Goal: Task Accomplishment & Management: Complete application form

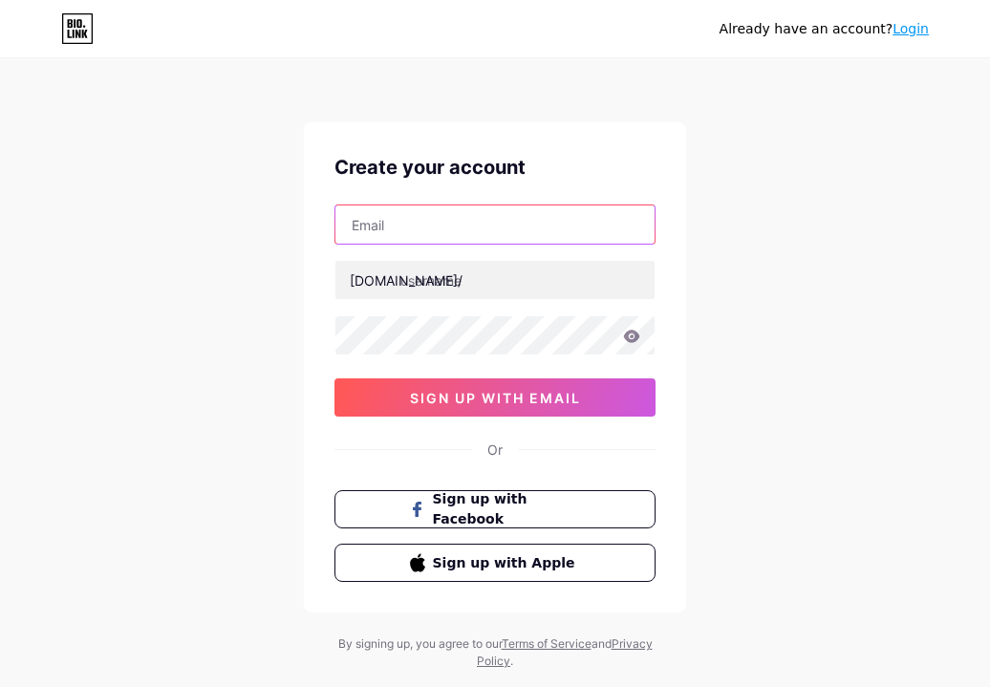
click at [494, 226] on input "text" at bounding box center [494, 224] width 319 height 38
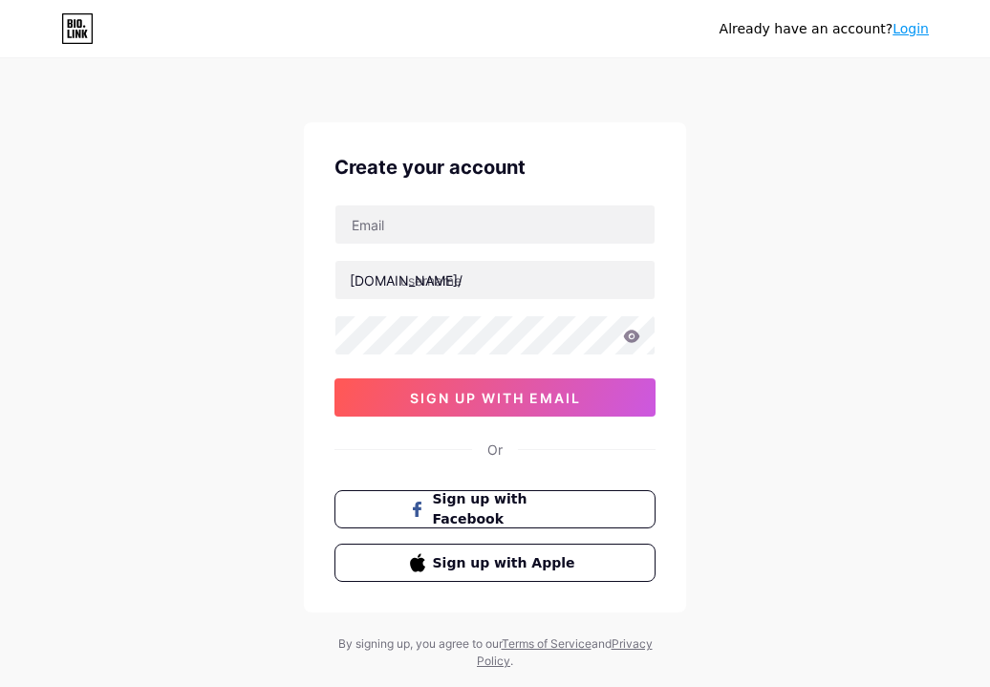
click at [423, 198] on div "Create your account [DOMAIN_NAME]/ 0cAFcWeA6qEGm7dFWbV6g056V0O1kIpQxFQPt3NM-K4e…" at bounding box center [495, 367] width 382 height 490
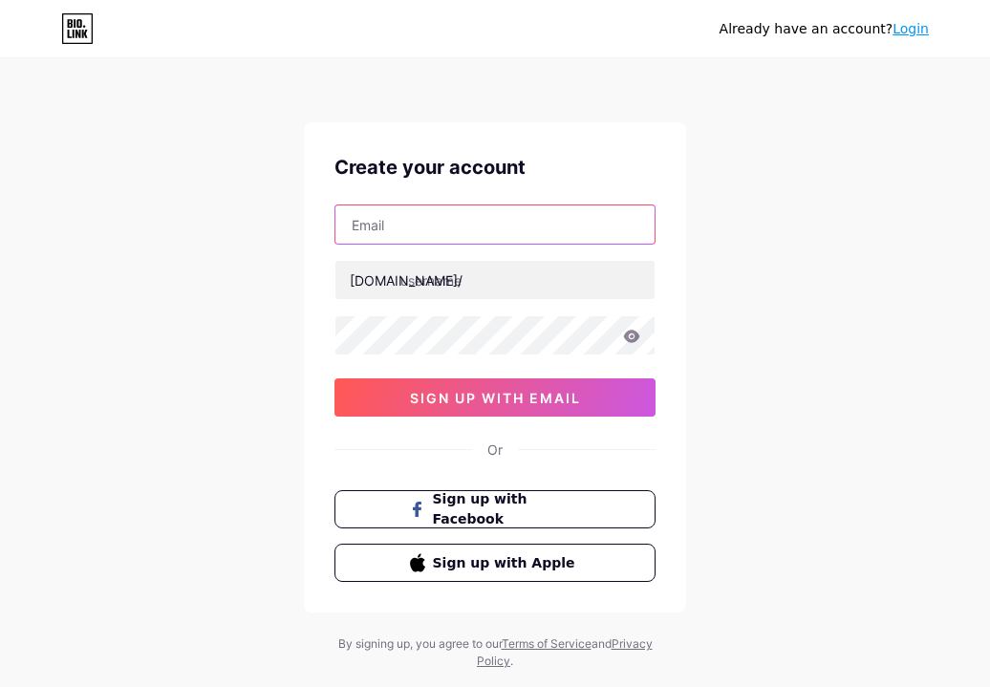
click at [444, 219] on input "text" at bounding box center [494, 224] width 319 height 38
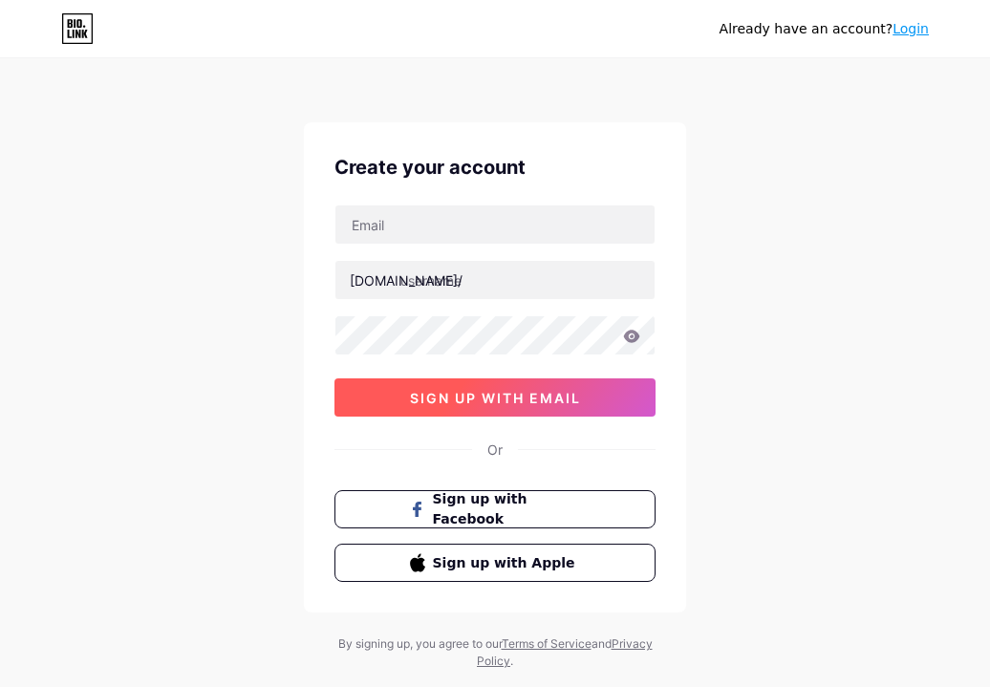
click at [548, 400] on span "sign up with email" at bounding box center [495, 398] width 171 height 16
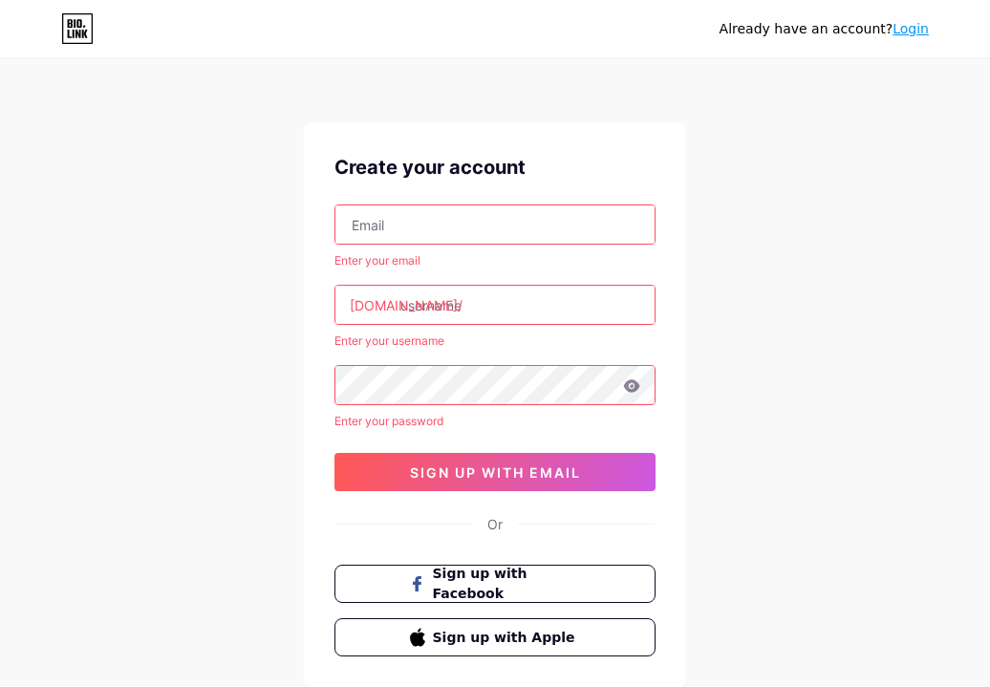
click at [575, 232] on input "text" at bounding box center [494, 224] width 319 height 38
click at [565, 219] on input "text" at bounding box center [494, 224] width 319 height 38
paste input "[EMAIL_ADDRESS][DOMAIN_NAME]"
type input "[EMAIL_ADDRESS][DOMAIN_NAME]"
click at [480, 302] on input "text" at bounding box center [494, 305] width 319 height 38
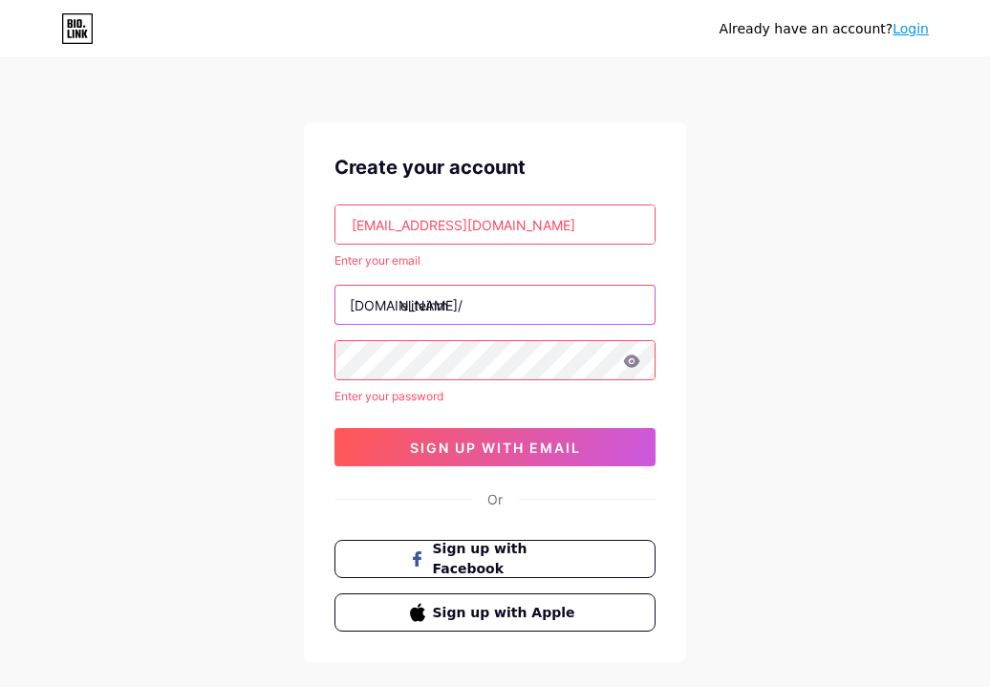
type input "eliteinm"
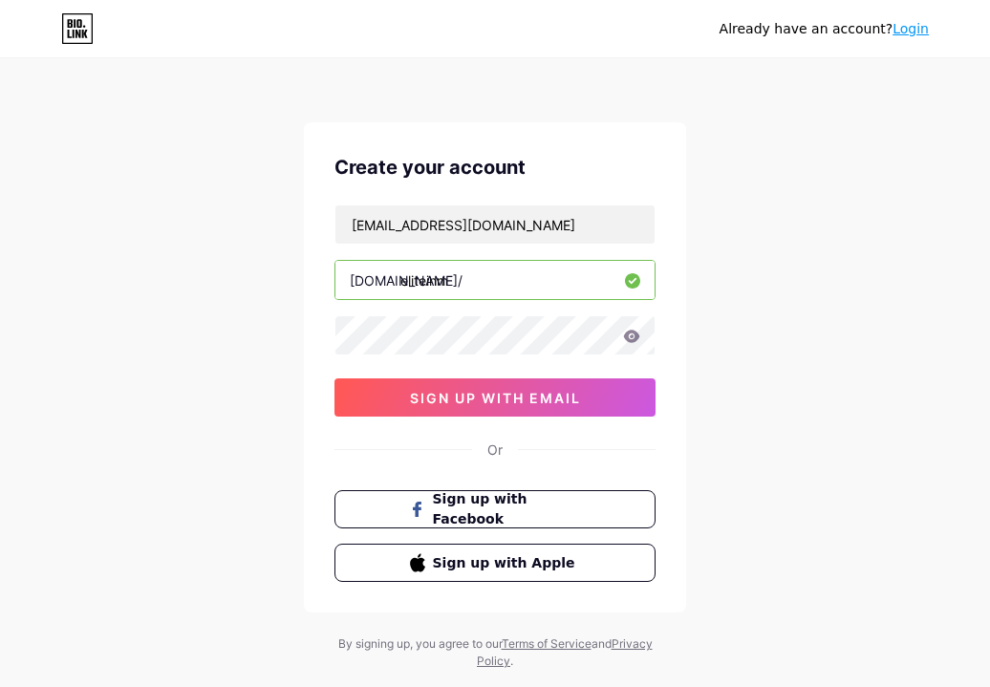
click at [486, 269] on input "eliteinm" at bounding box center [494, 280] width 319 height 38
type input "eliteinmobiliaria"
click at [627, 335] on icon at bounding box center [632, 336] width 16 height 12
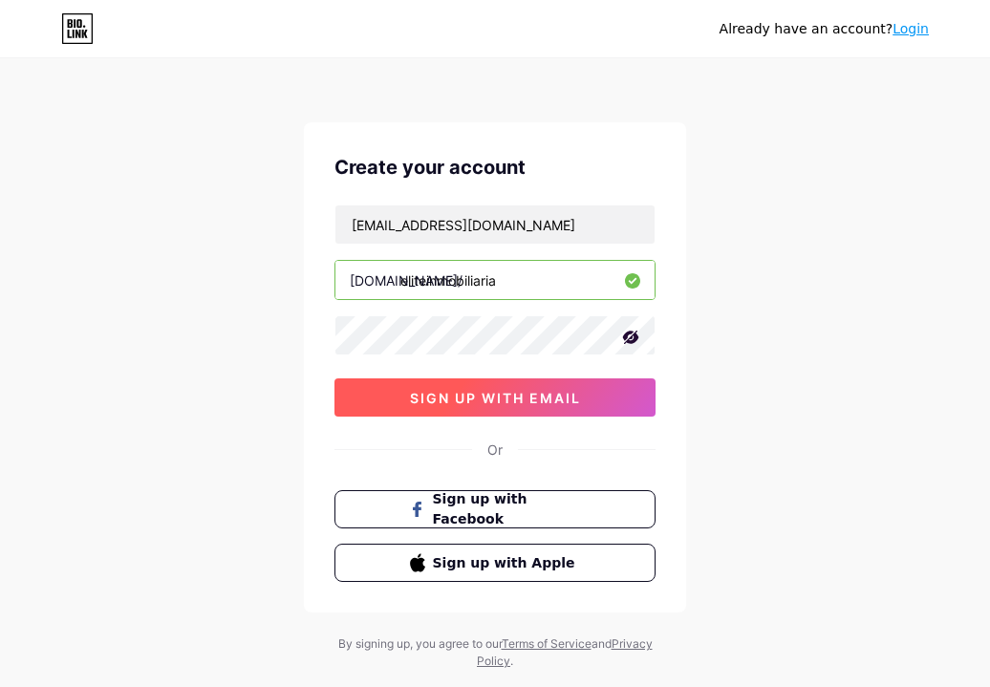
click at [590, 396] on button "sign up with email" at bounding box center [495, 397] width 321 height 38
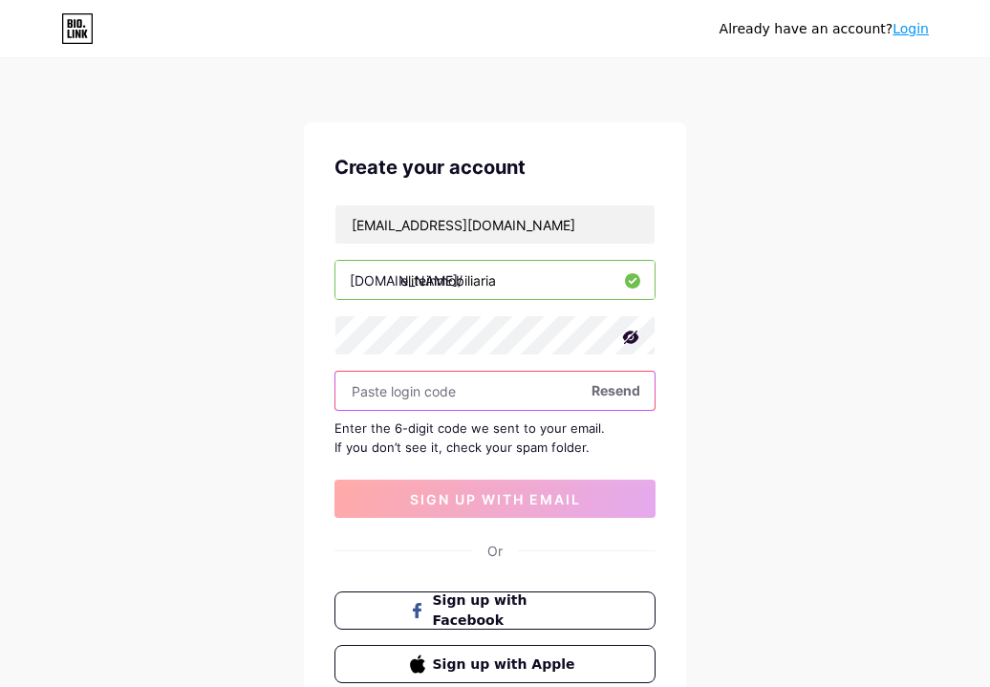
click at [478, 397] on input "text" at bounding box center [494, 391] width 319 height 38
paste input "963488"
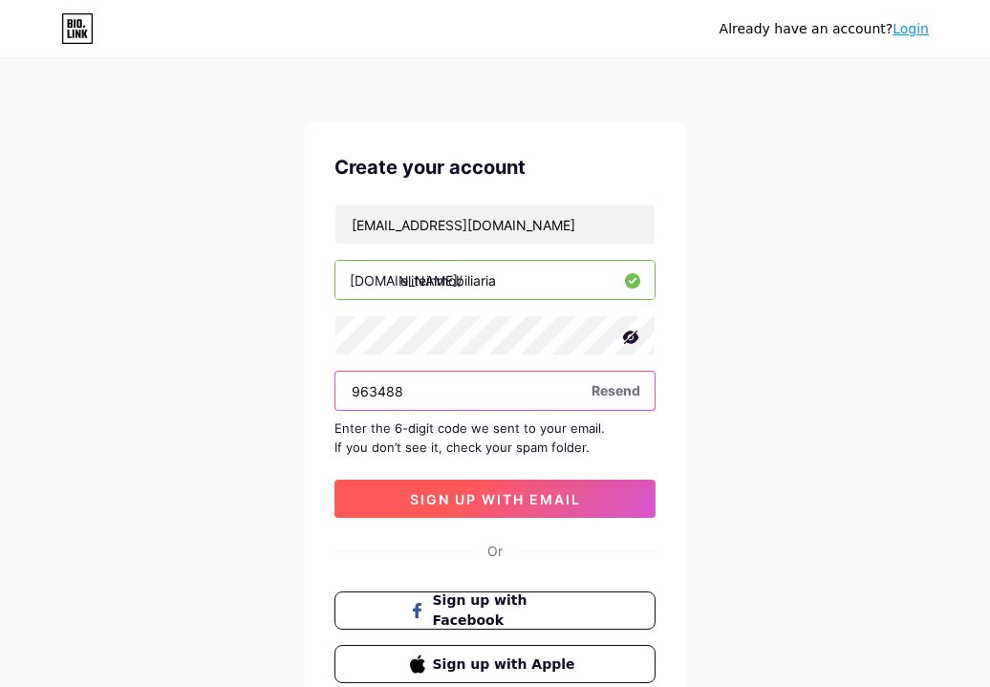
type input "963488"
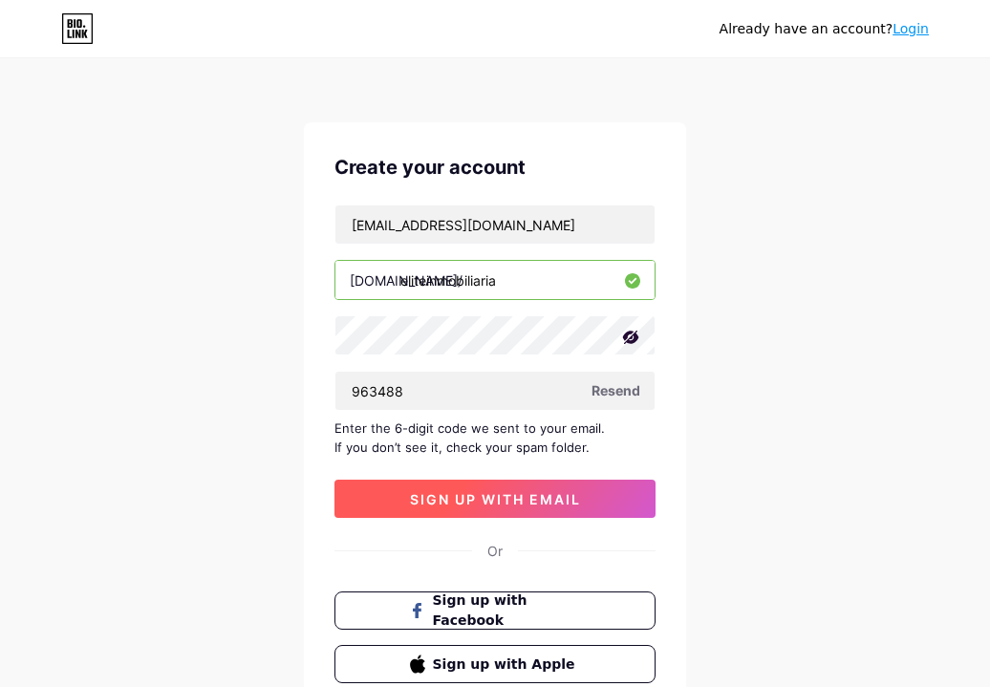
click at [525, 494] on span "sign up with email" at bounding box center [495, 499] width 171 height 16
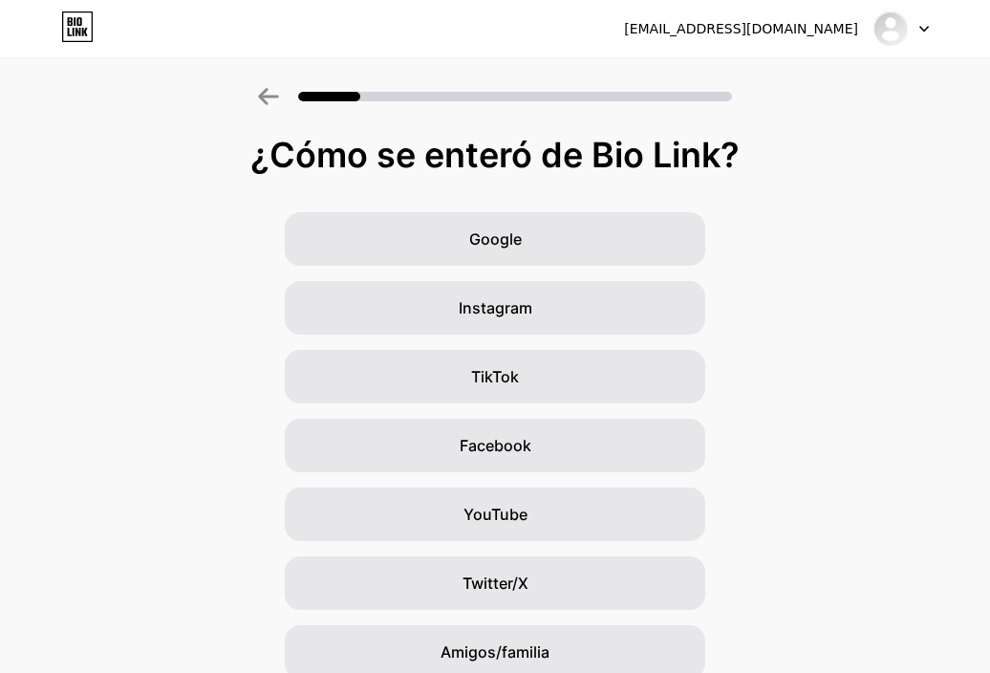
click at [835, 192] on div "¿Cómo se enteró de Bio Link? Google Instagram TikTok Facebook YouTube Twitter/X…" at bounding box center [495, 442] width 990 height 612
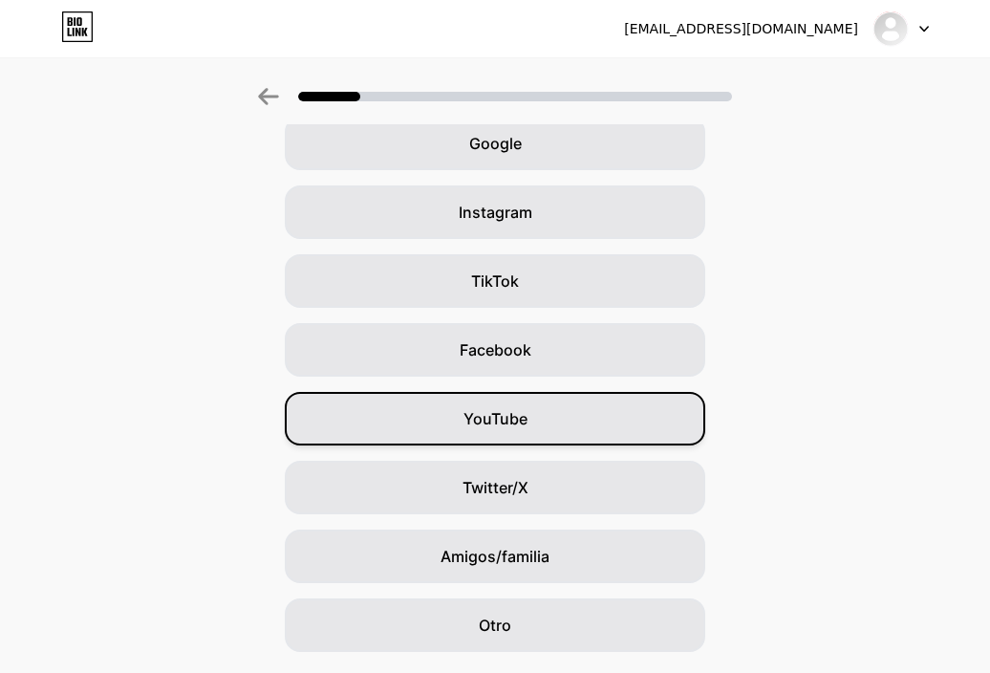
scroll to position [151, 0]
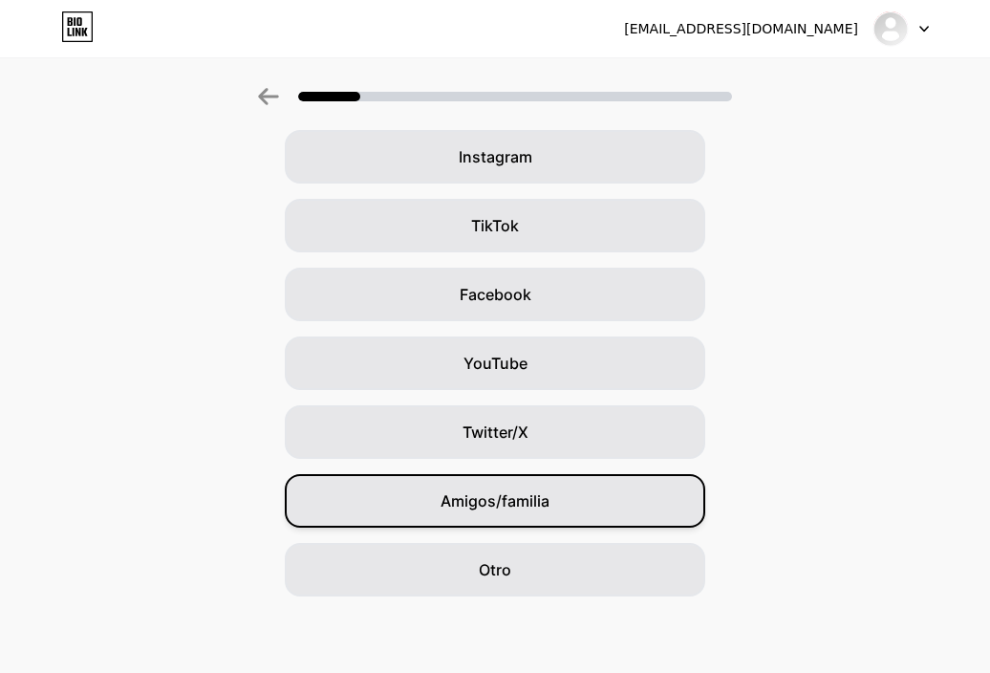
click at [556, 496] on div "Amigos/familia" at bounding box center [495, 501] width 421 height 54
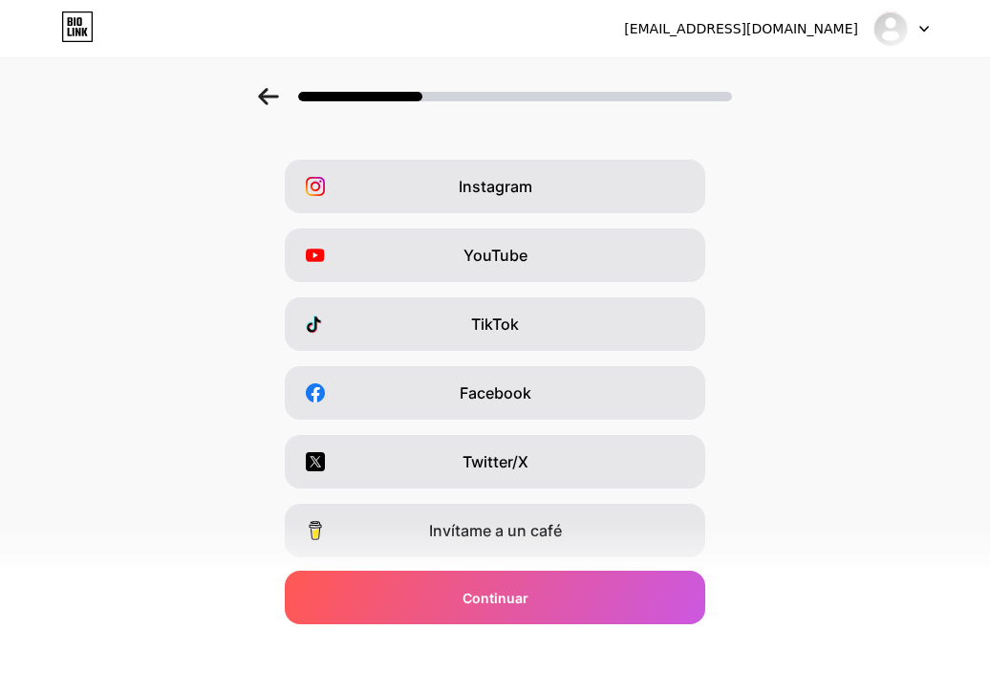
scroll to position [0, 0]
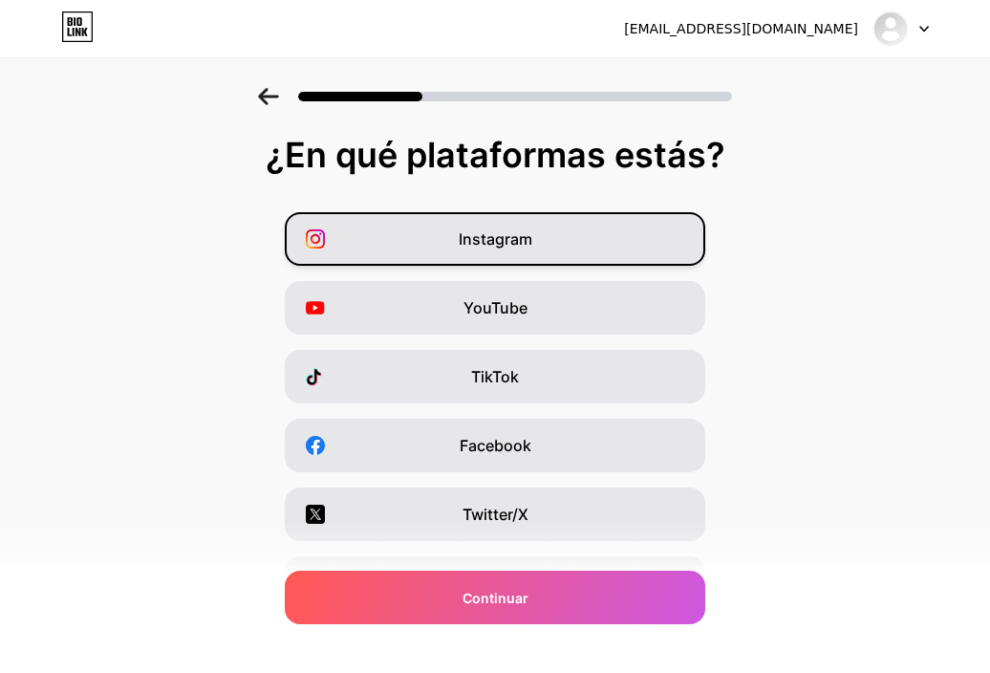
click at [527, 246] on font "Instagram" at bounding box center [496, 238] width 74 height 19
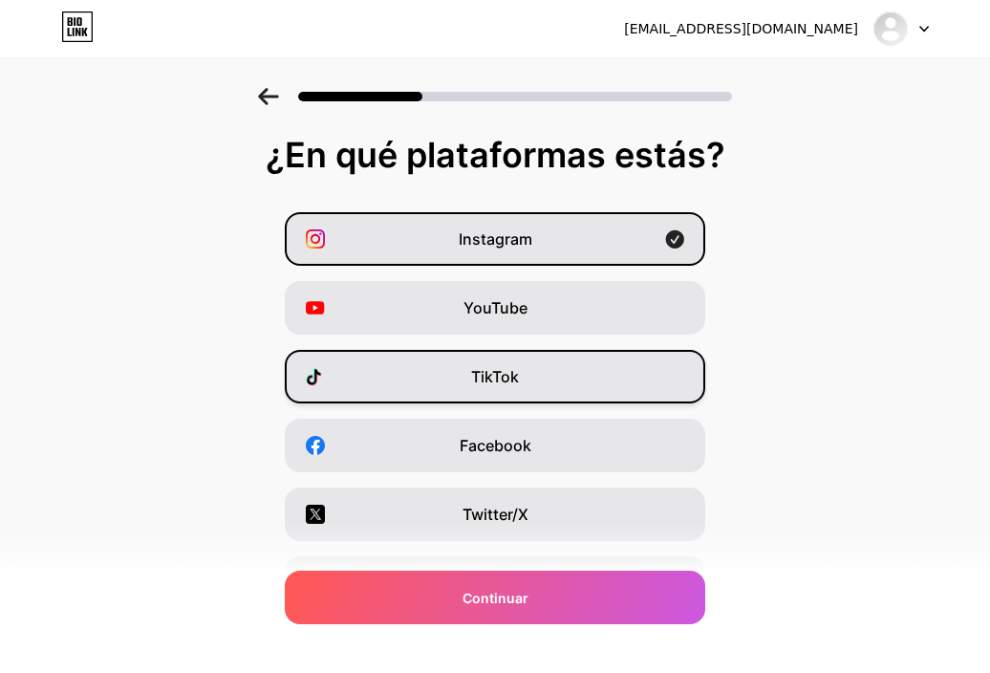
click at [529, 384] on div "TikTok" at bounding box center [495, 377] width 421 height 54
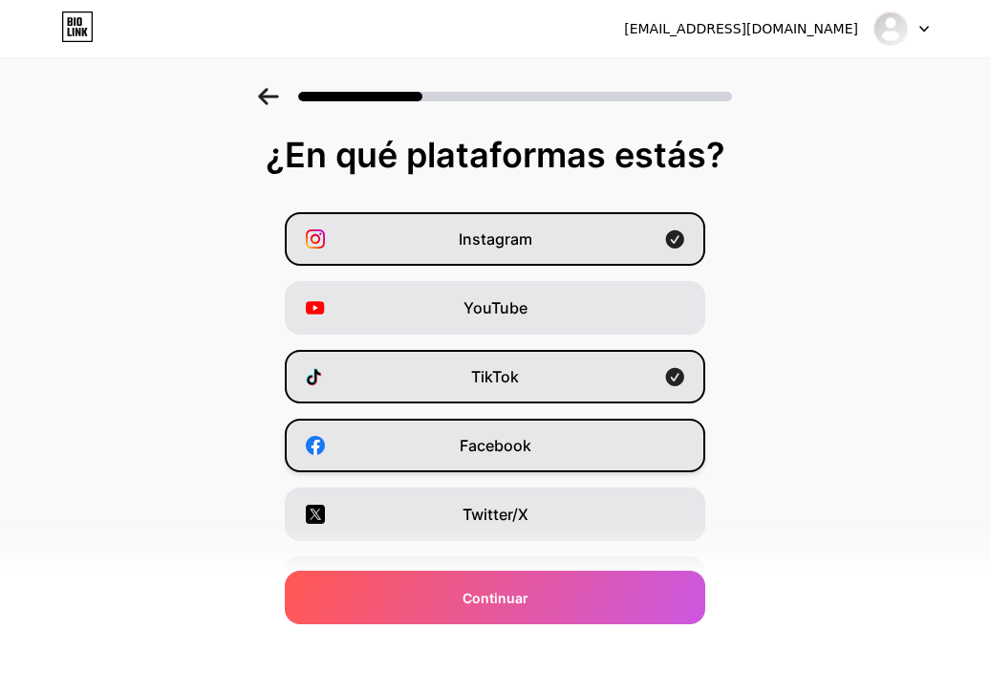
click at [531, 429] on div "Facebook" at bounding box center [495, 446] width 421 height 54
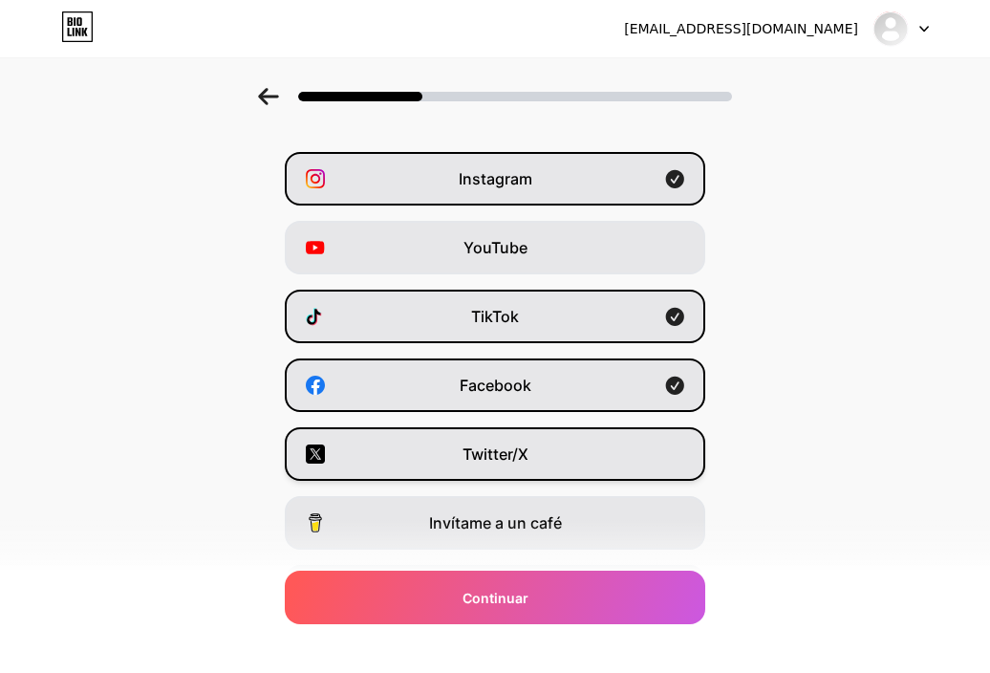
scroll to position [247, 0]
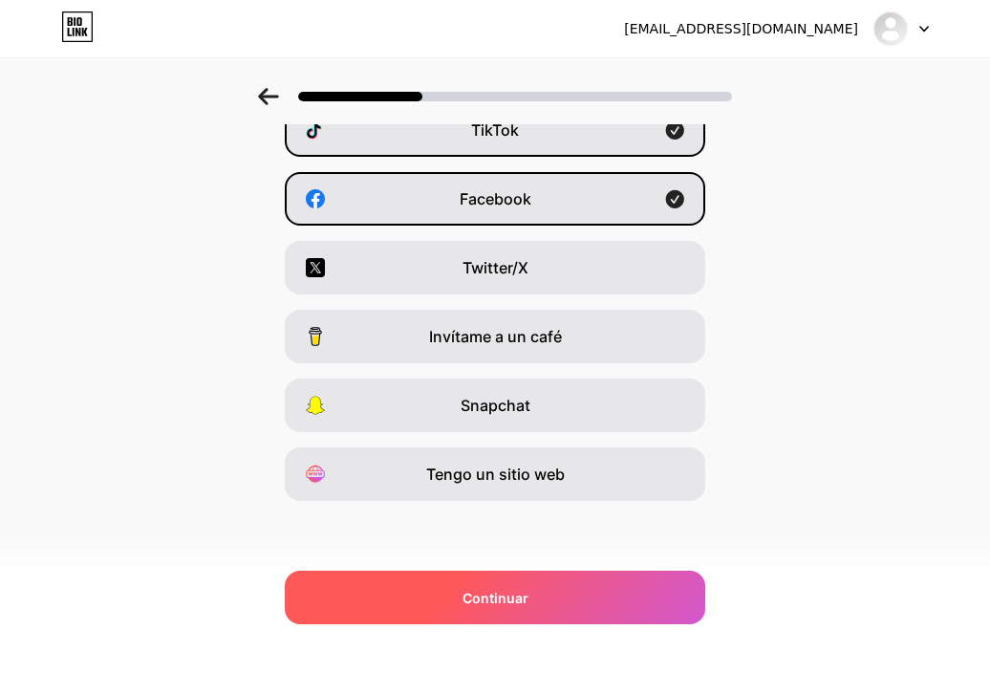
click at [516, 603] on font "Continuar" at bounding box center [496, 598] width 66 height 16
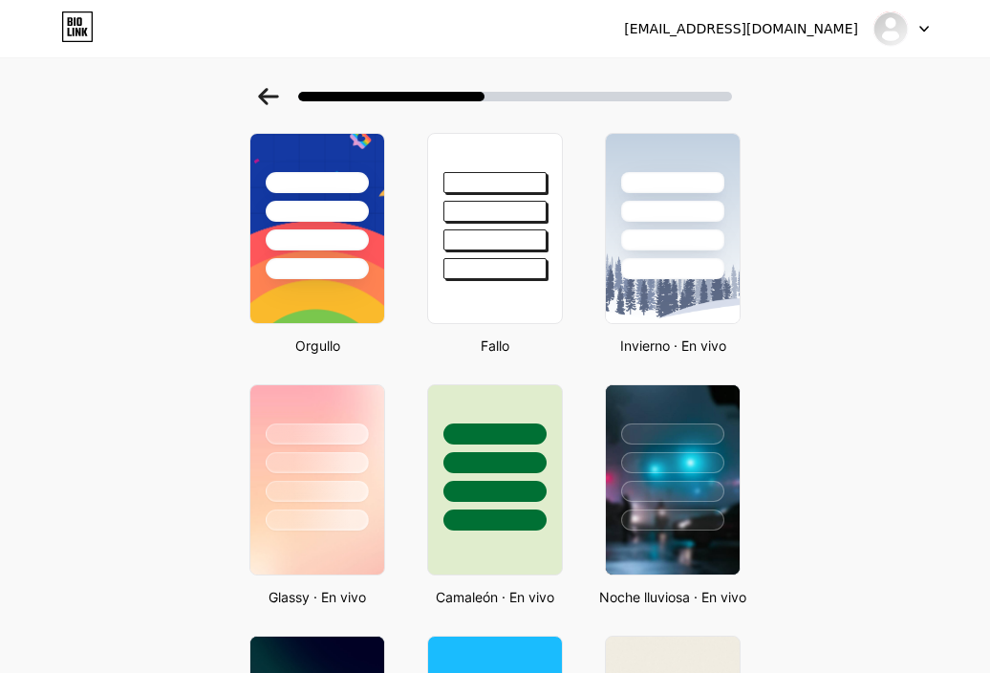
scroll to position [382, 0]
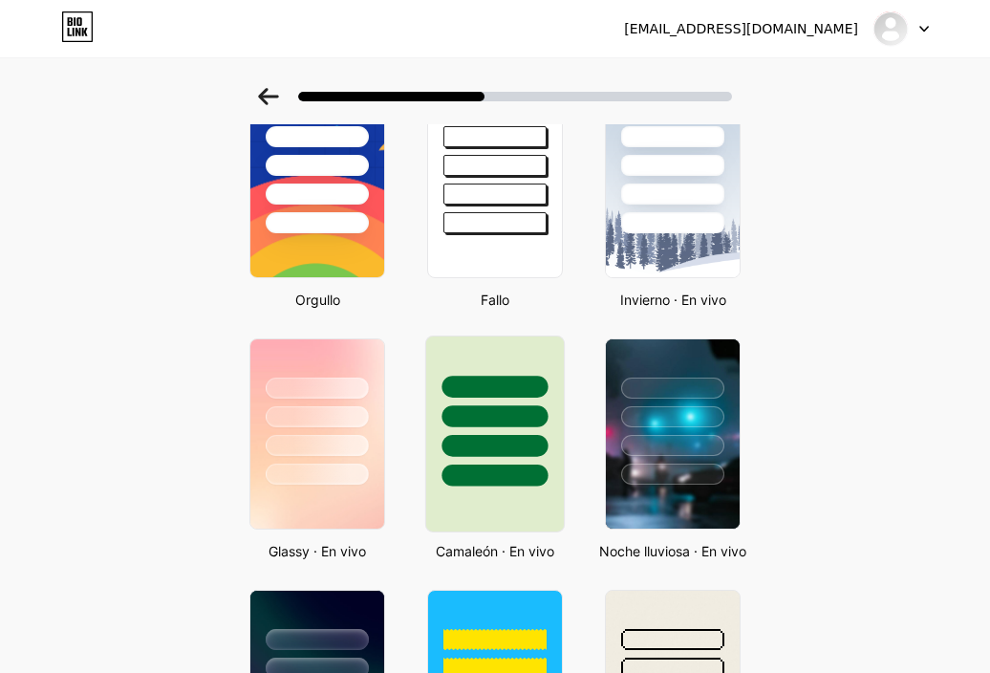
click at [496, 410] on div at bounding box center [495, 416] width 106 height 22
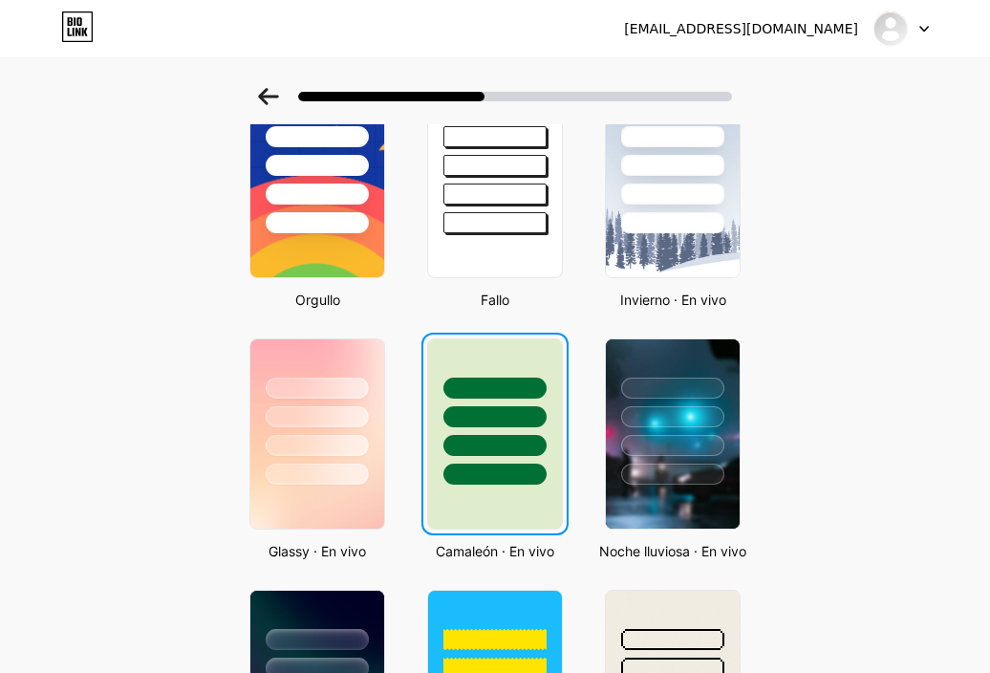
scroll to position [0, 0]
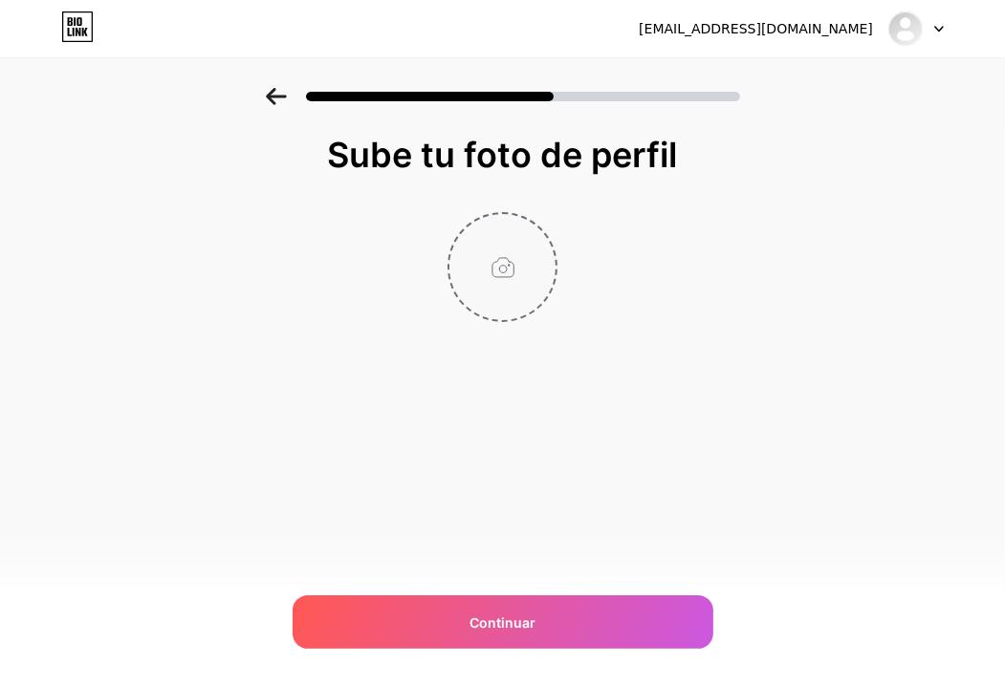
click at [497, 249] on input "file" at bounding box center [502, 267] width 106 height 106
type input "C:\fakepath\POST ELITE (1).png"
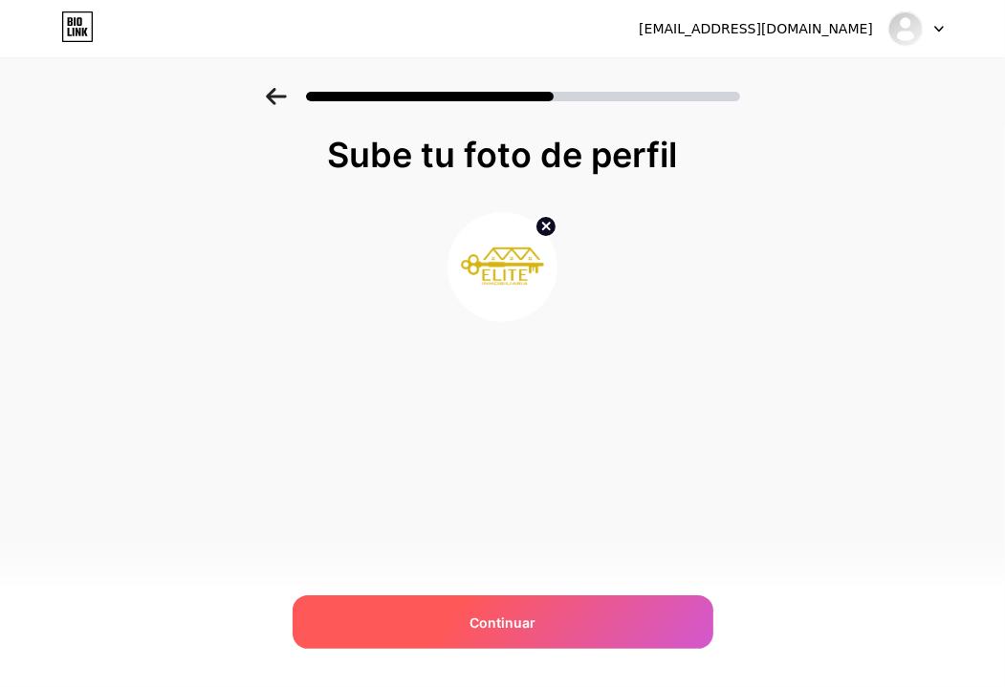
click at [549, 610] on div "Continuar" at bounding box center [502, 622] width 421 height 54
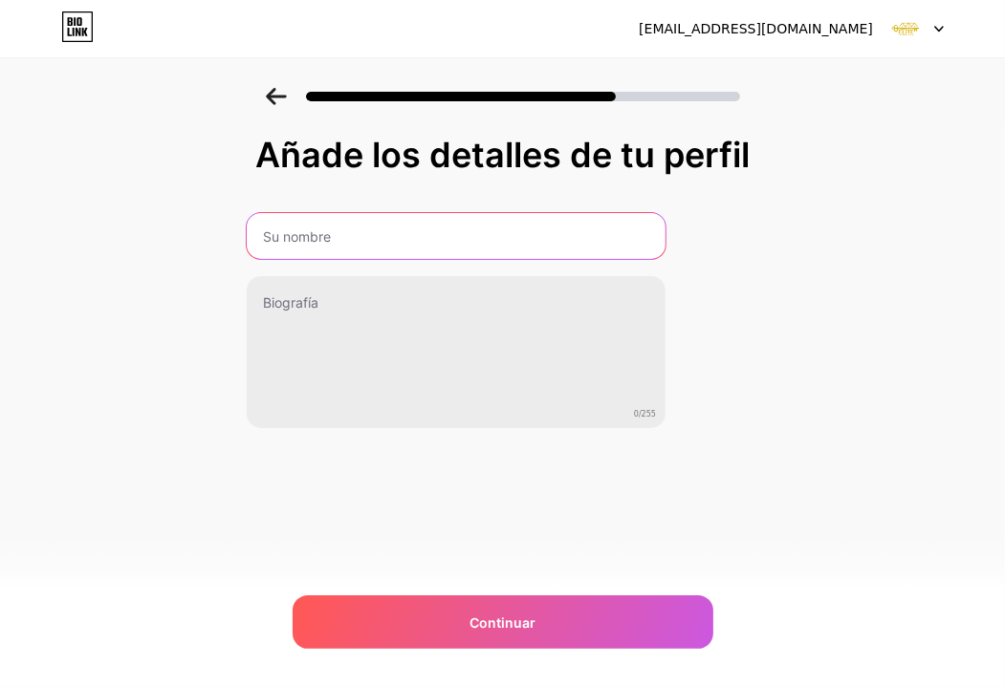
click at [435, 254] on input "text" at bounding box center [456, 236] width 419 height 46
type input "Elite Inmobiliaria"
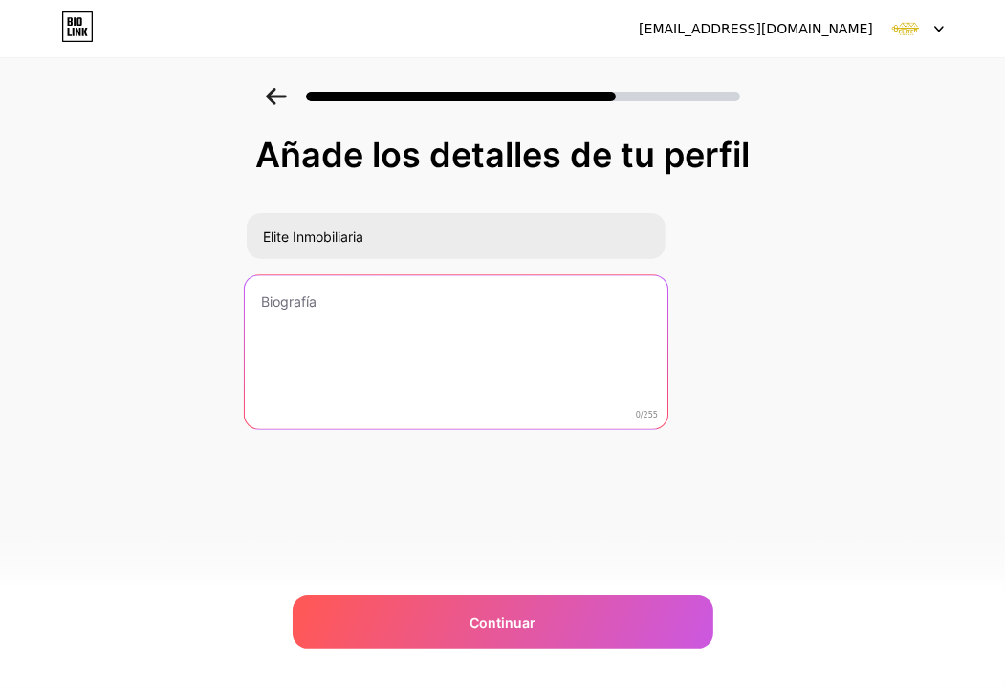
click at [533, 356] on textarea at bounding box center [456, 353] width 422 height 156
paste textarea "✨ Lotes campestres, fincas y proyectos inmobiliarios 📍 [PERSON_NAME] y la Orino…"
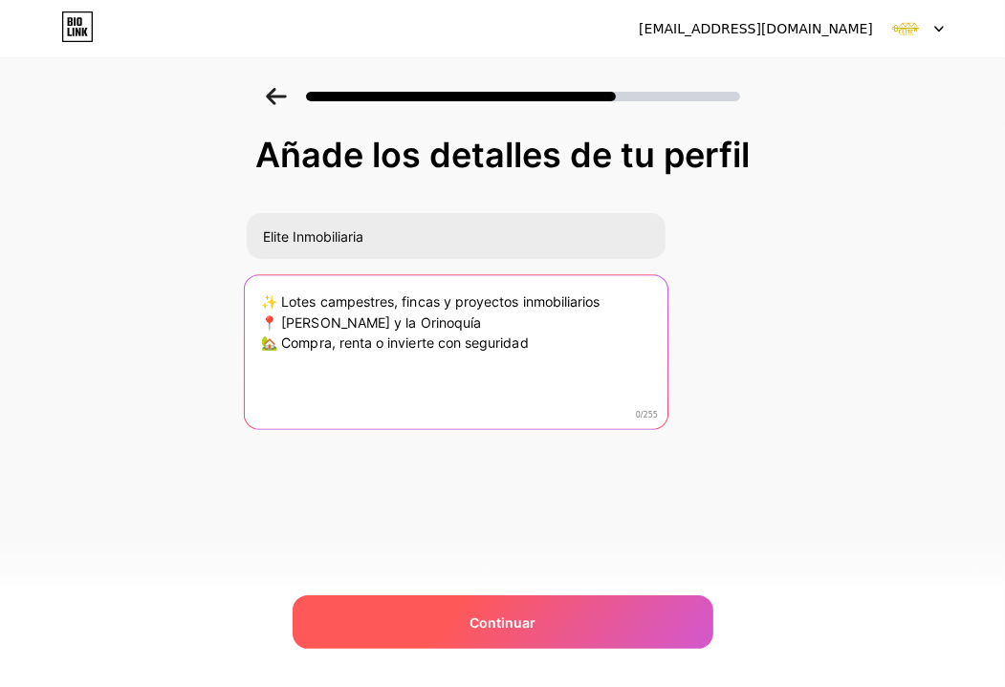
type textarea "✨ Lotes campestres, fincas y proyectos inmobiliarios 📍 [PERSON_NAME] y la Orino…"
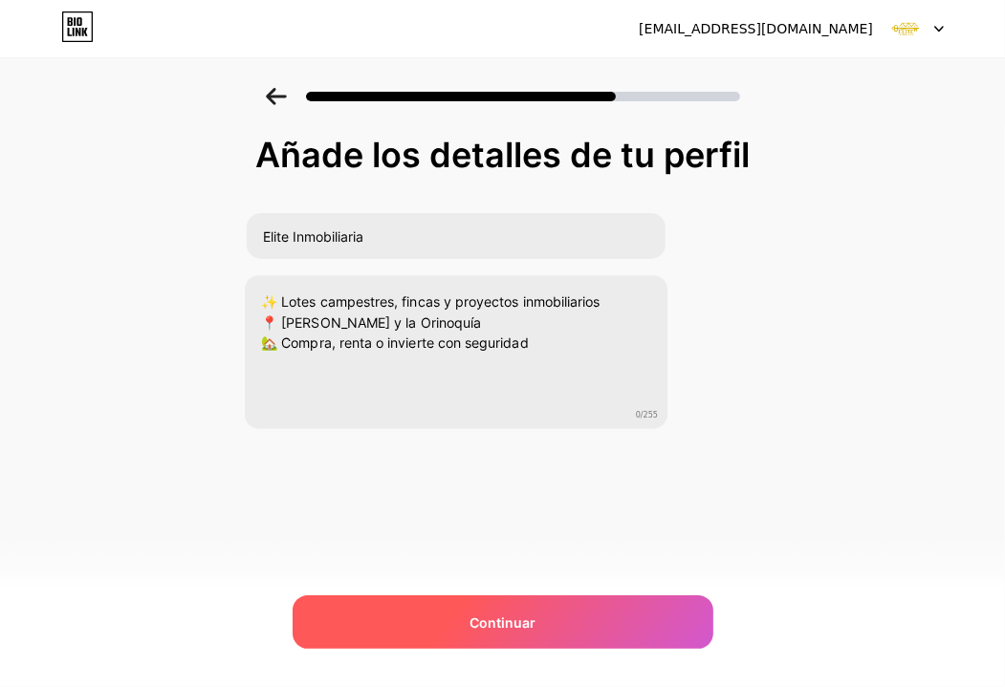
click at [548, 617] on div "Continuar" at bounding box center [502, 622] width 421 height 54
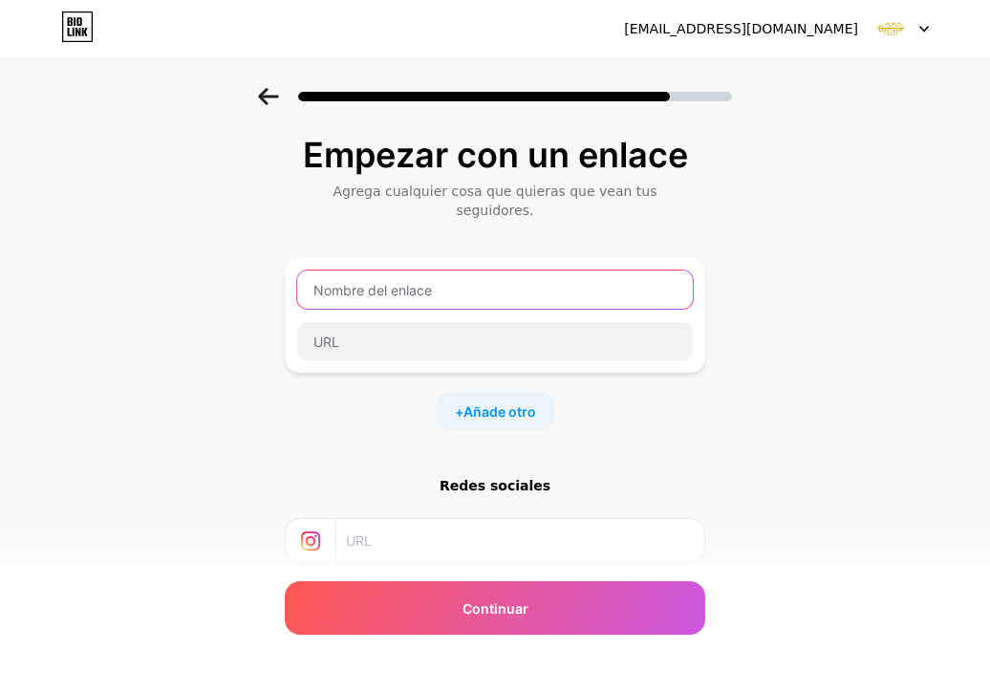
click at [516, 271] on input "text" at bounding box center [495, 289] width 396 height 38
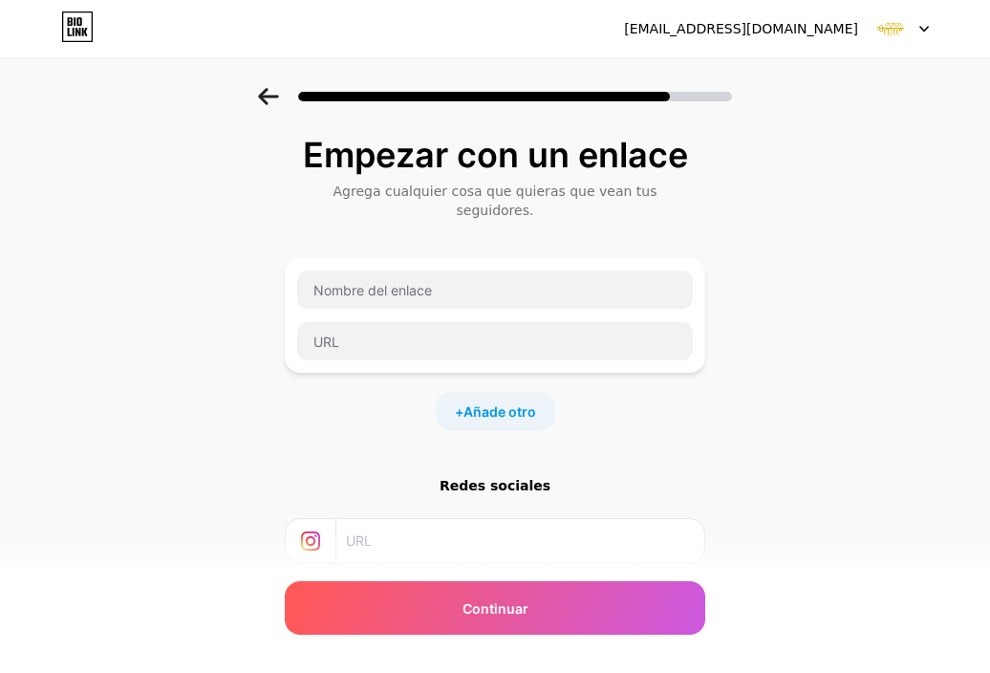
click at [390, 521] on input "text" at bounding box center [519, 540] width 347 height 43
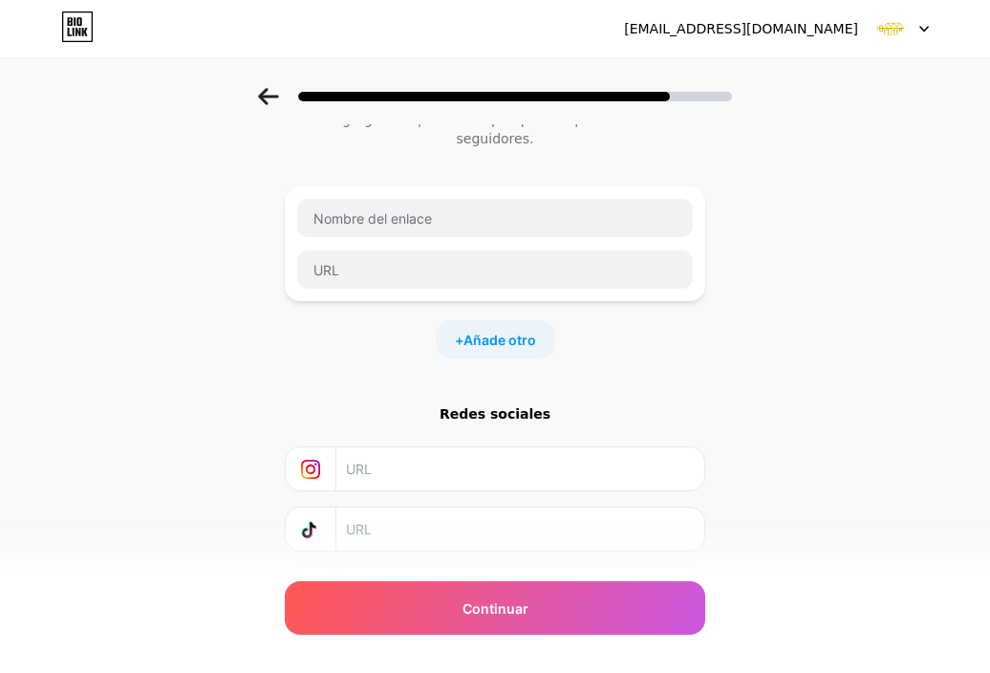
scroll to position [161, 0]
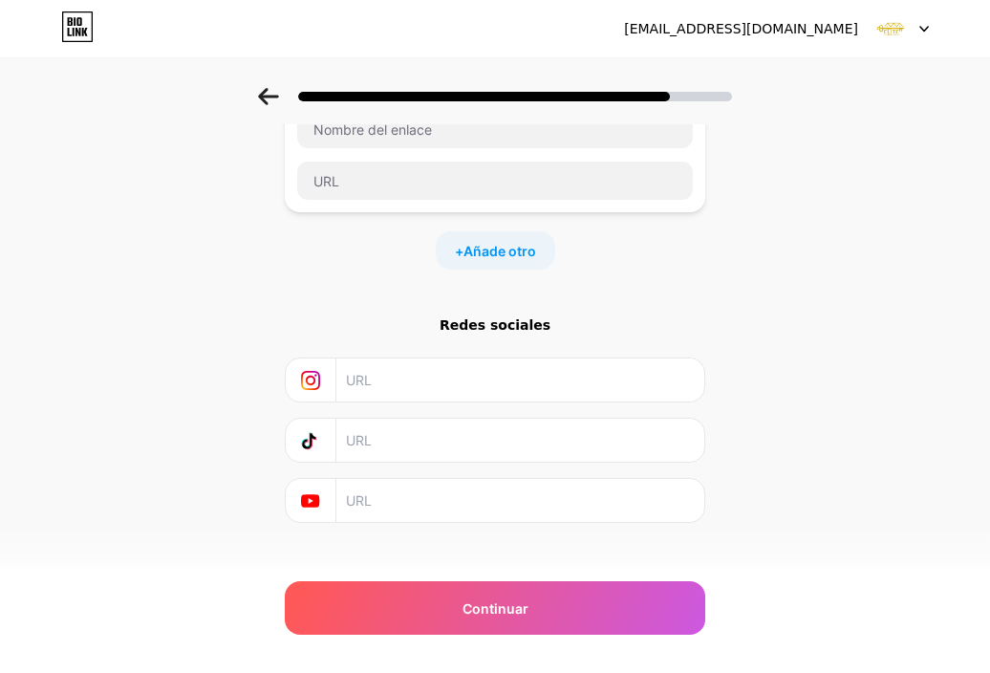
click at [589, 358] on input "text" at bounding box center [519, 379] width 347 height 43
paste input "[URL][DOMAIN_NAME]"
type input "[URL][DOMAIN_NAME]"
click at [589, 419] on input "text" at bounding box center [519, 440] width 347 height 43
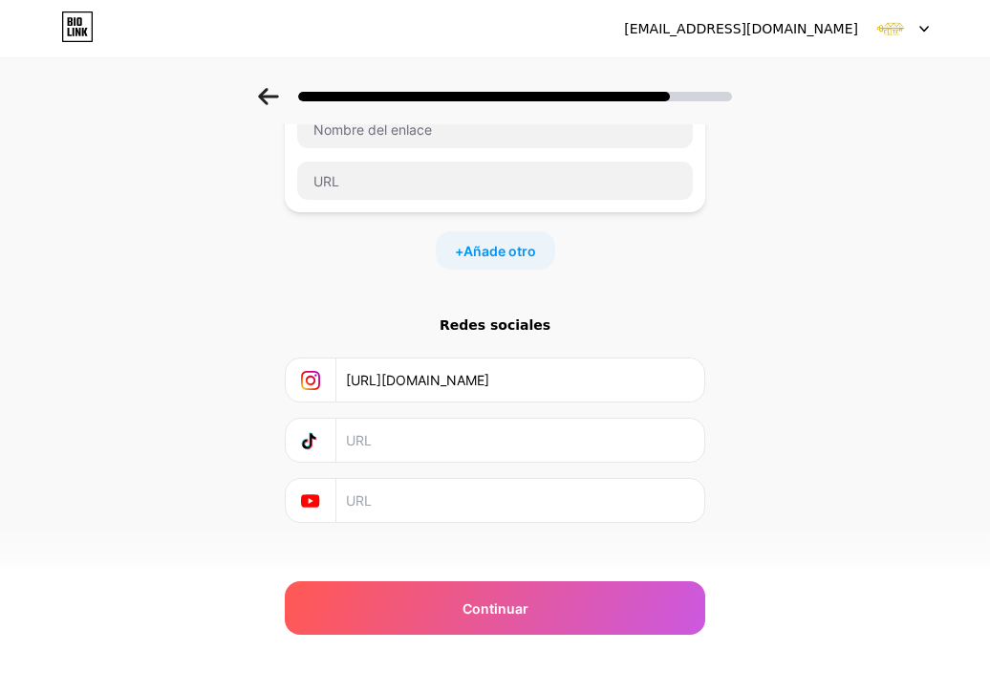
scroll to position [0, 0]
paste input "[URL][DOMAIN_NAME][DOMAIN_NAME]"
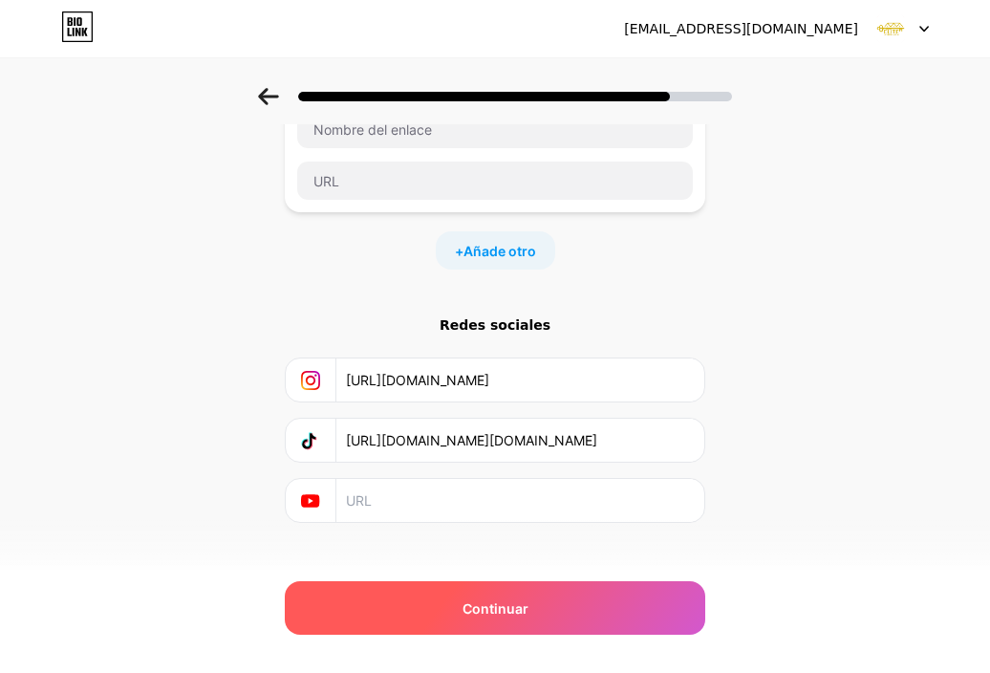
type input "[URL][DOMAIN_NAME][DOMAIN_NAME]"
click at [624, 594] on div "Continuar" at bounding box center [495, 608] width 421 height 54
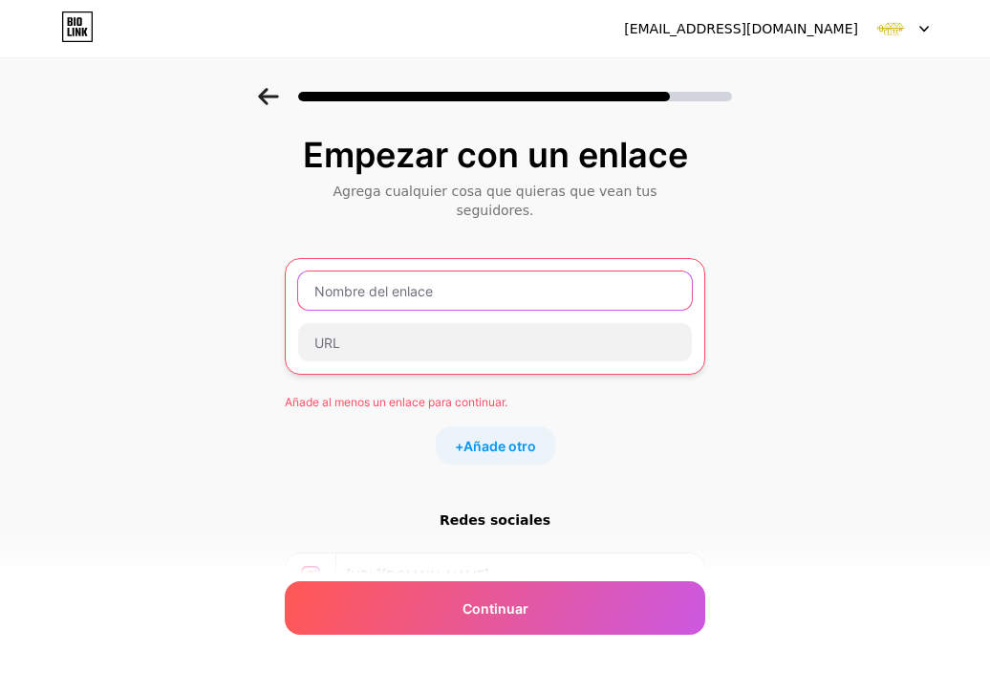
click at [517, 271] on input "text" at bounding box center [495, 290] width 394 height 38
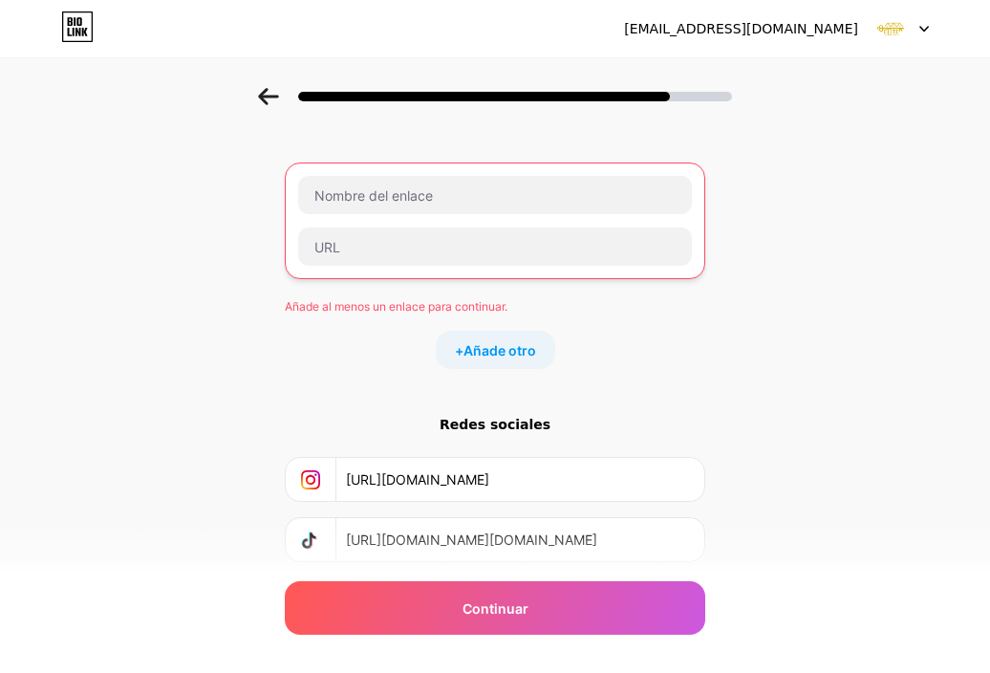
click at [617, 458] on input "[URL][DOMAIN_NAME]" at bounding box center [519, 479] width 347 height 43
click at [748, 392] on div "Empezar con un enlace Agrega cualquier cosa que quieras que vean tus seguidores…" at bounding box center [495, 354] width 990 height 725
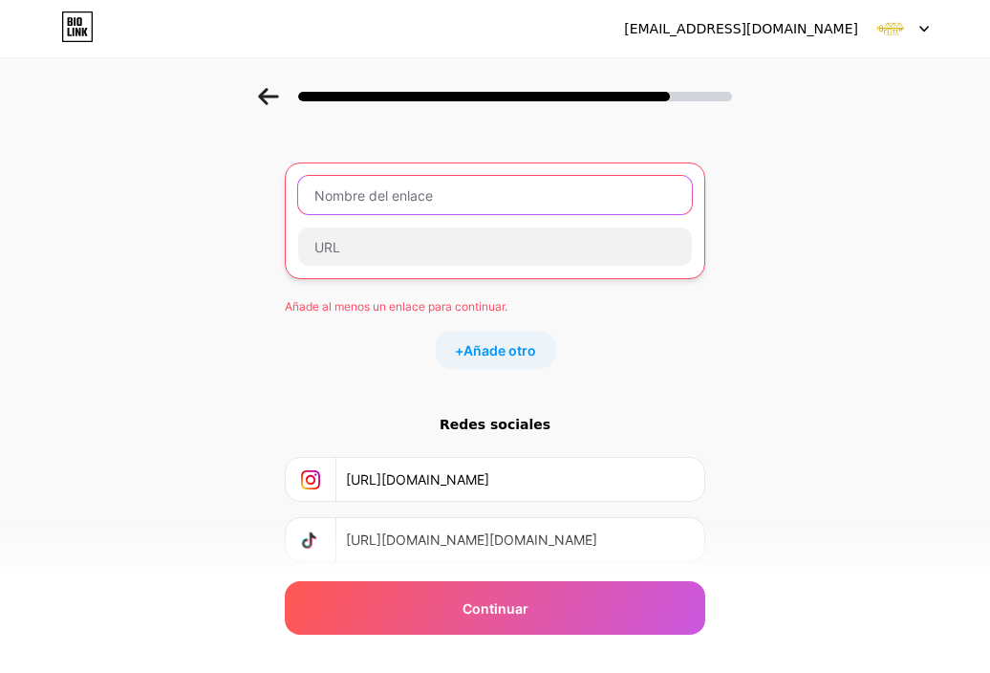
click at [447, 185] on input "text" at bounding box center [495, 195] width 394 height 38
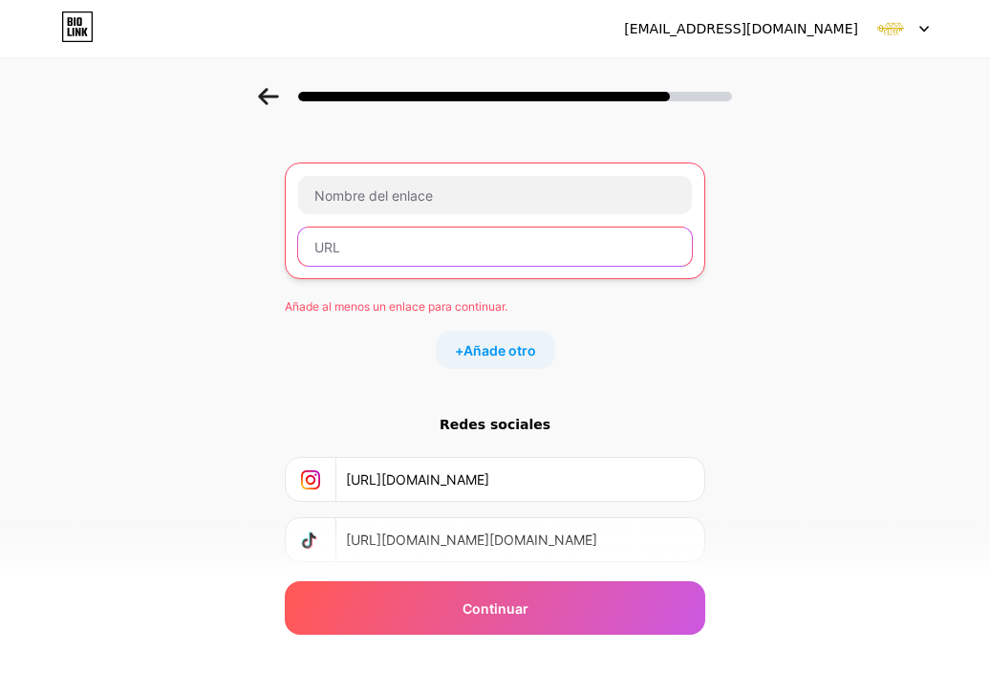
click at [455, 227] on input "text" at bounding box center [495, 246] width 394 height 38
paste input "[URL][DOMAIN_NAME]"
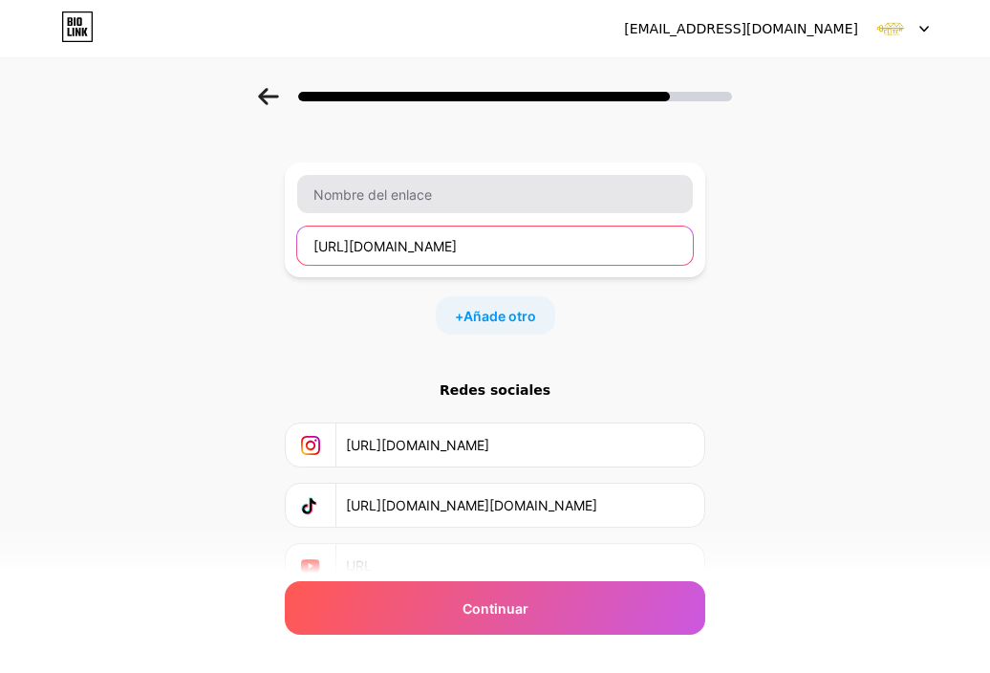
type input "[URL][DOMAIN_NAME]"
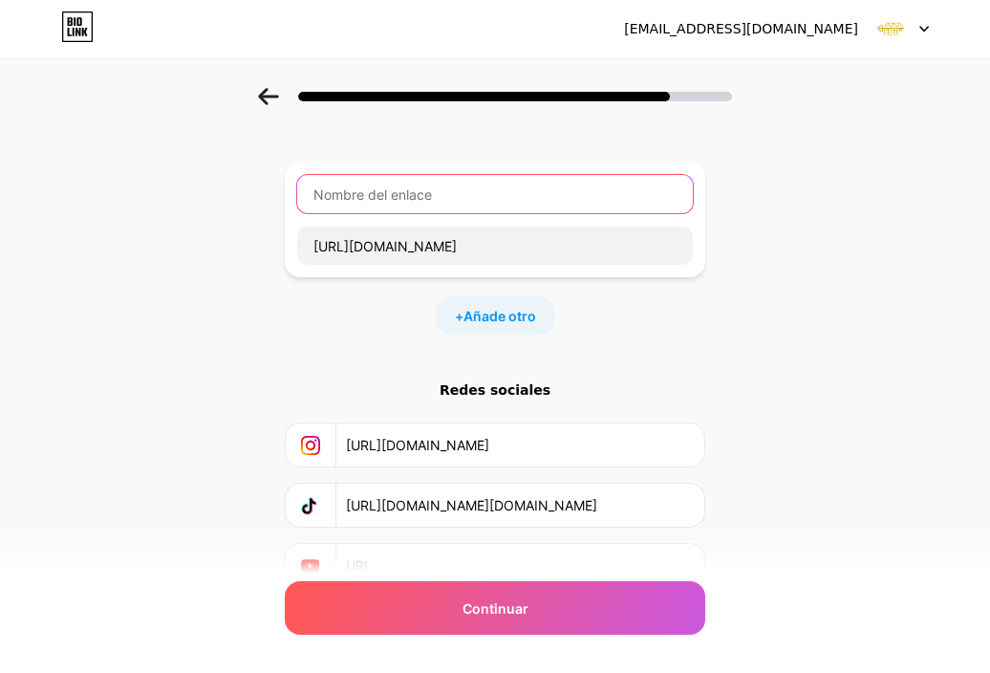
click at [465, 175] on input "text" at bounding box center [495, 194] width 396 height 38
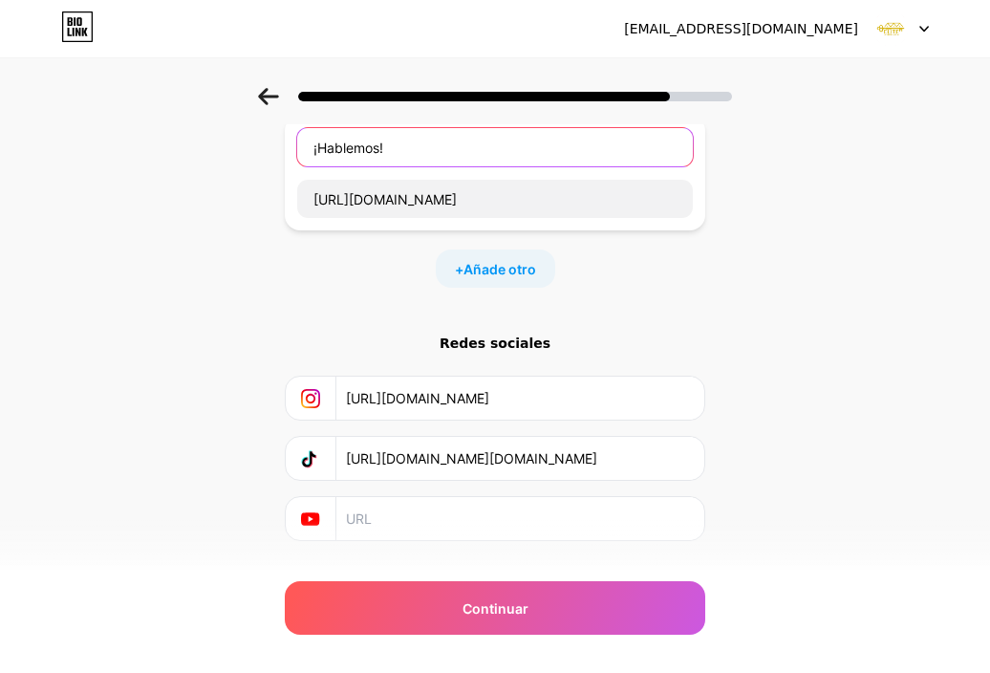
scroll to position [161, 0]
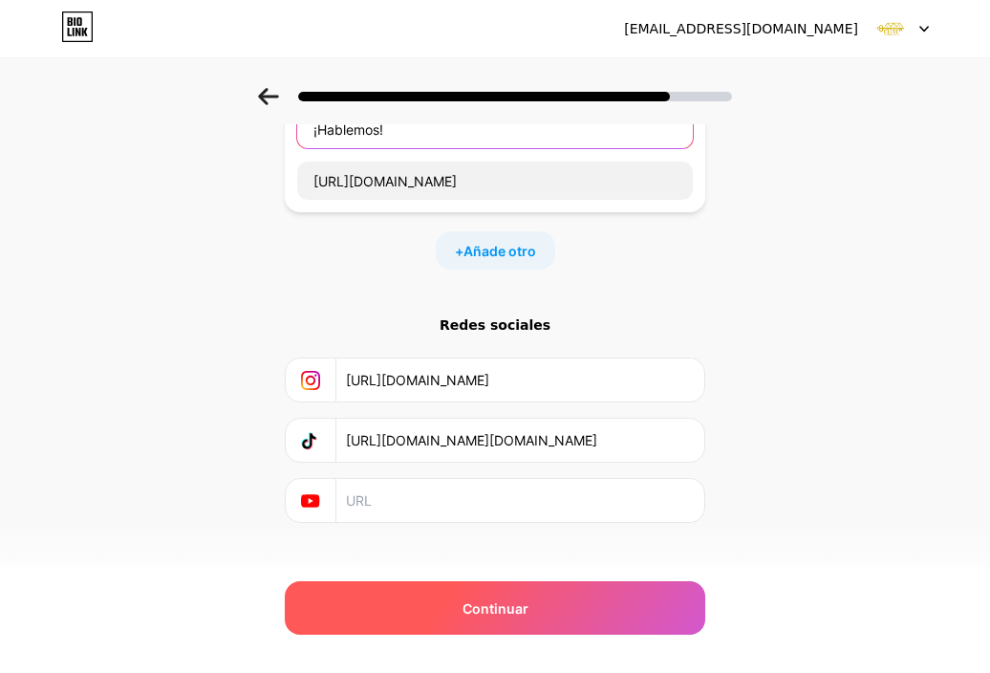
type input "¡Hablemos!"
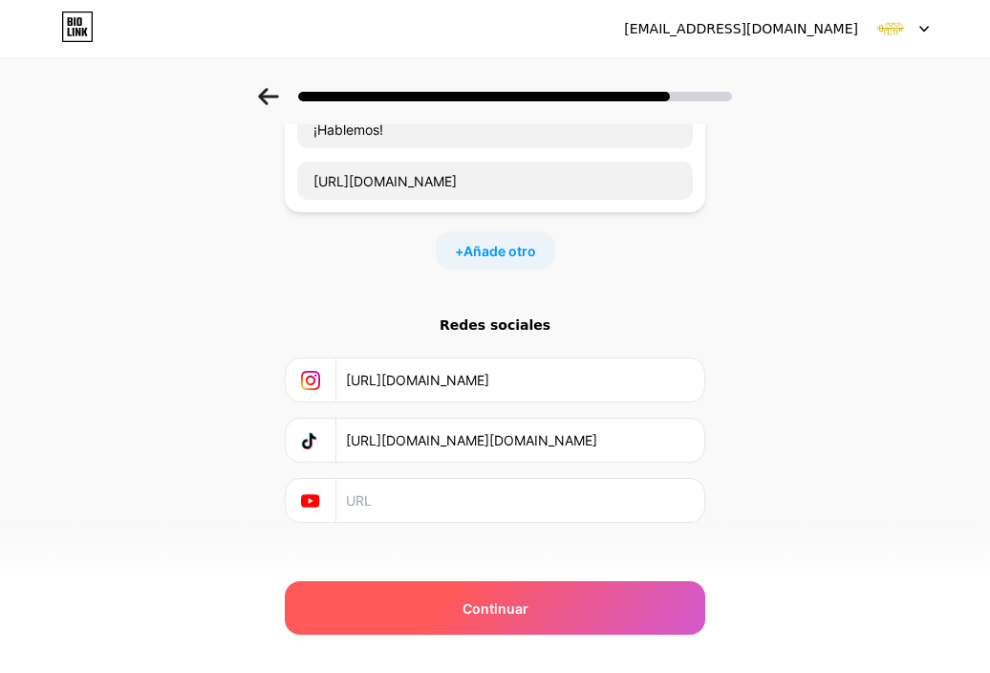
click at [589, 616] on div "Continuar" at bounding box center [495, 608] width 421 height 54
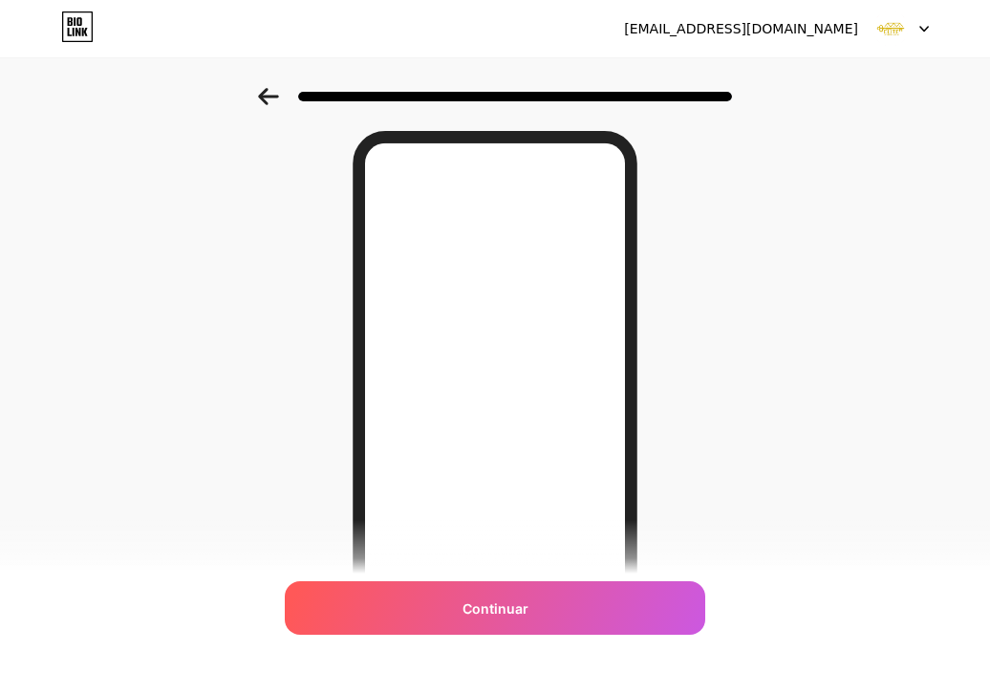
scroll to position [96, 0]
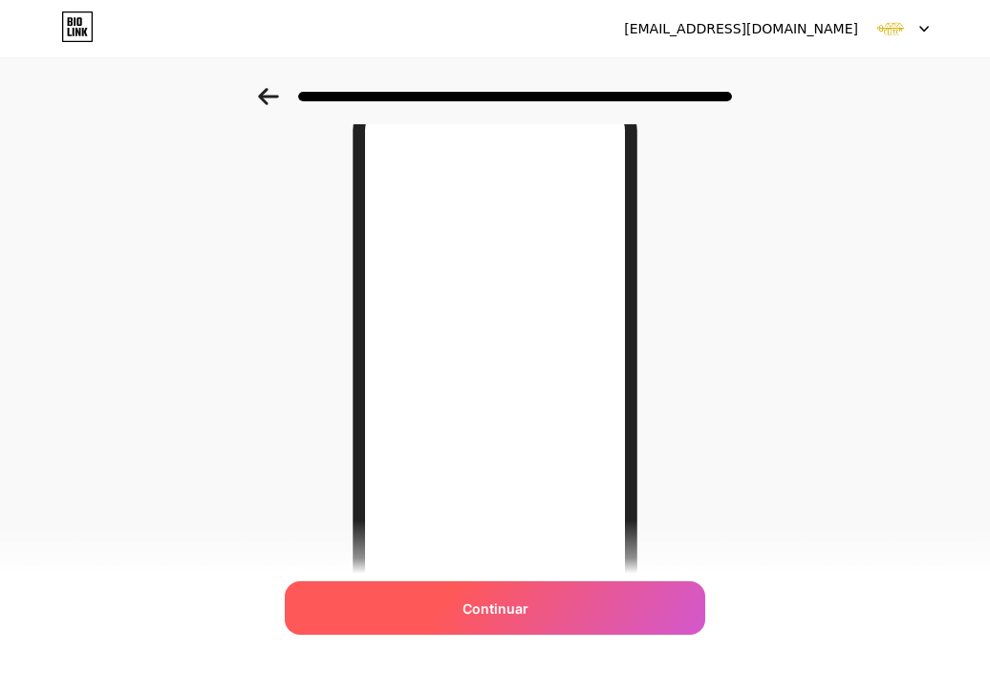
click at [600, 601] on div "Continuar" at bounding box center [495, 608] width 421 height 54
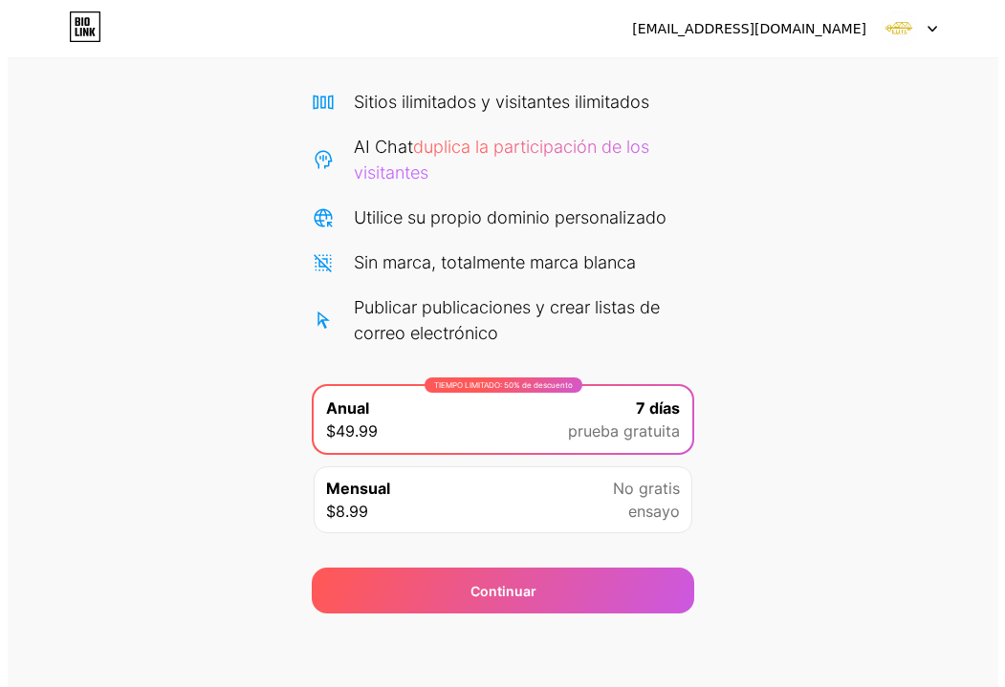
scroll to position [133, 0]
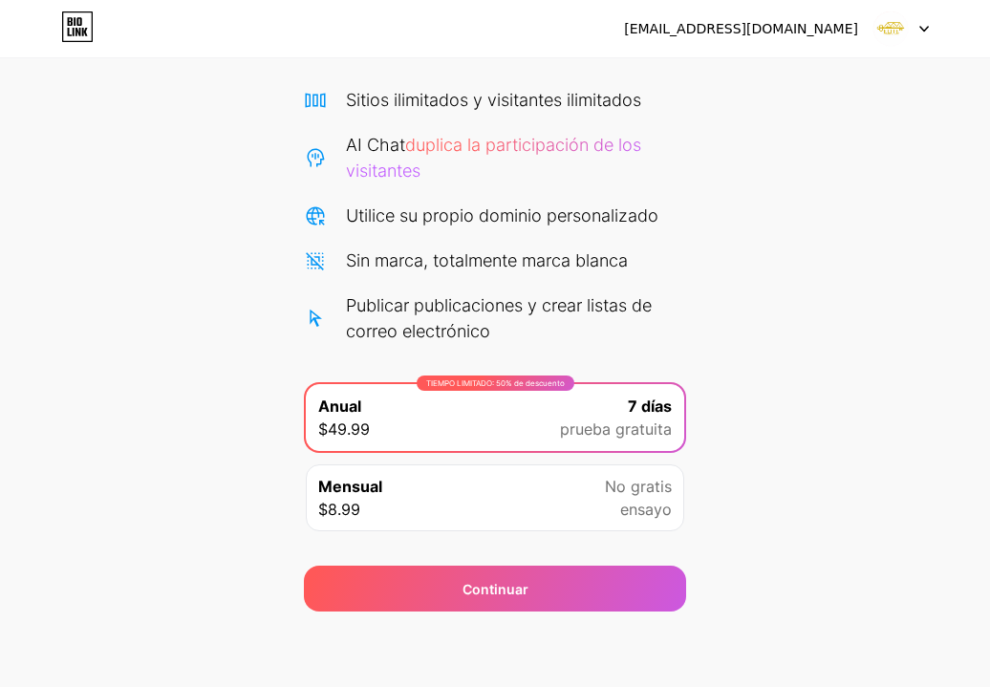
click at [693, 438] on div "Comience su prueba gratuita de 7 días Puedes cancelar en cualquier momento. Te …" at bounding box center [495, 283] width 990 height 657
click at [516, 611] on div "[EMAIL_ADDRESS][DOMAIN_NAME] Cerrar sesión Enlace copiado Comience su prueba gr…" at bounding box center [495, 277] width 990 height 821
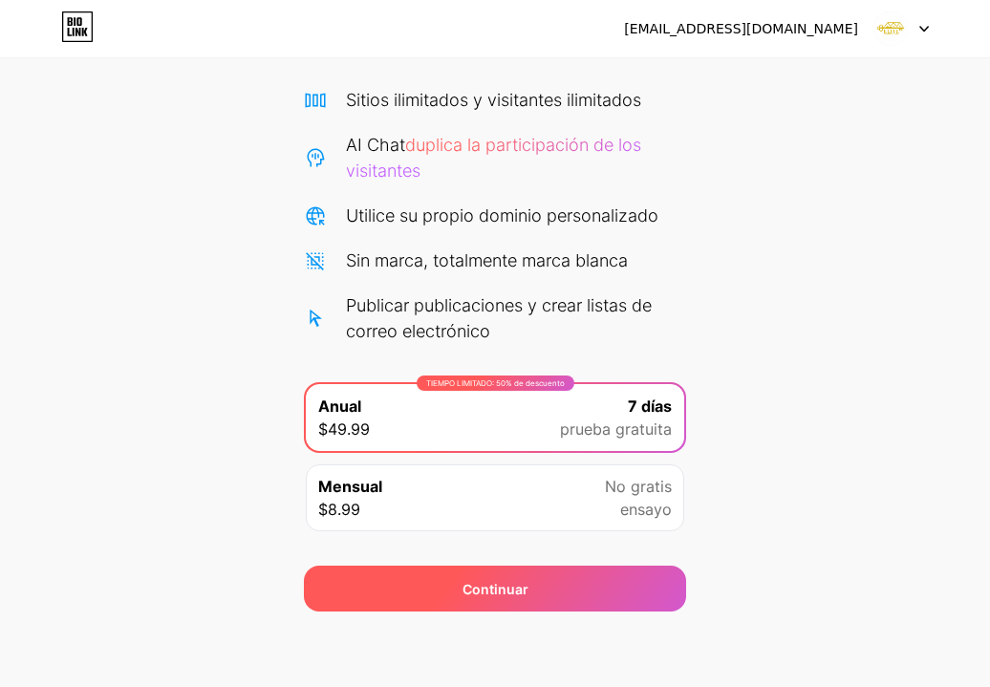
click at [512, 582] on font "Continuar" at bounding box center [496, 589] width 66 height 16
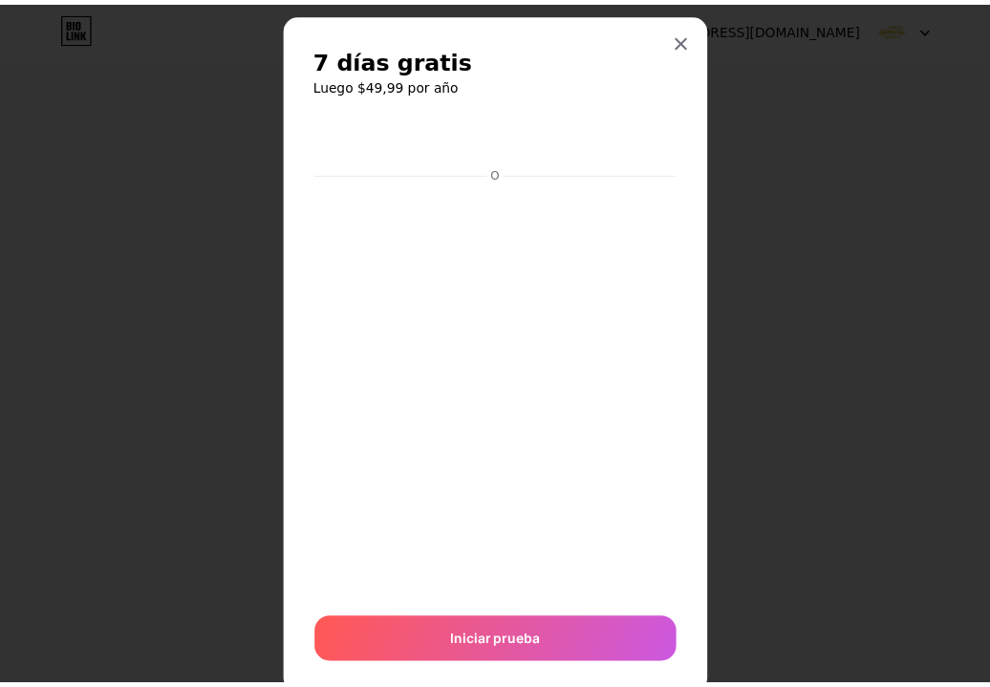
scroll to position [0, 0]
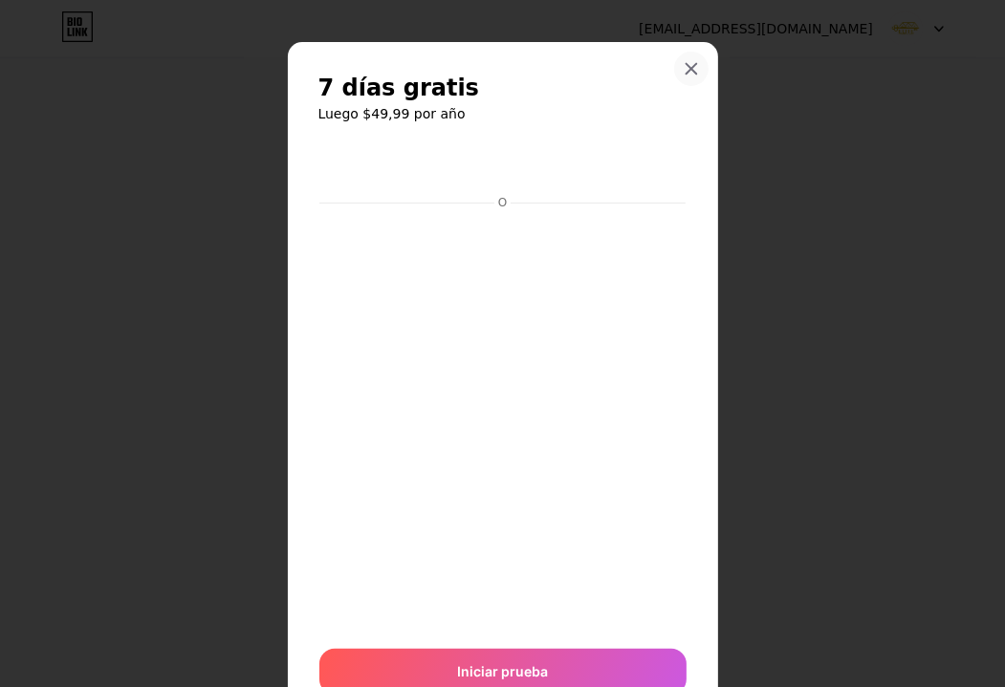
click at [683, 74] on icon at bounding box center [690, 68] width 15 height 15
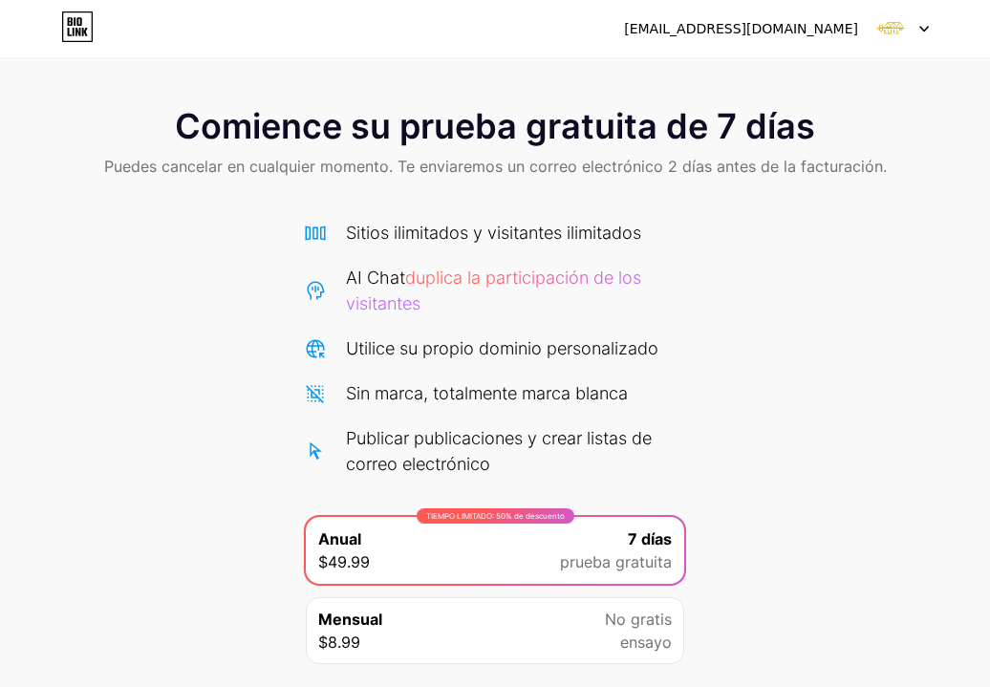
click at [563, 120] on font "Comience su prueba gratuita de 7 días" at bounding box center [495, 126] width 640 height 42
click at [76, 23] on icon at bounding box center [78, 21] width 5 height 9
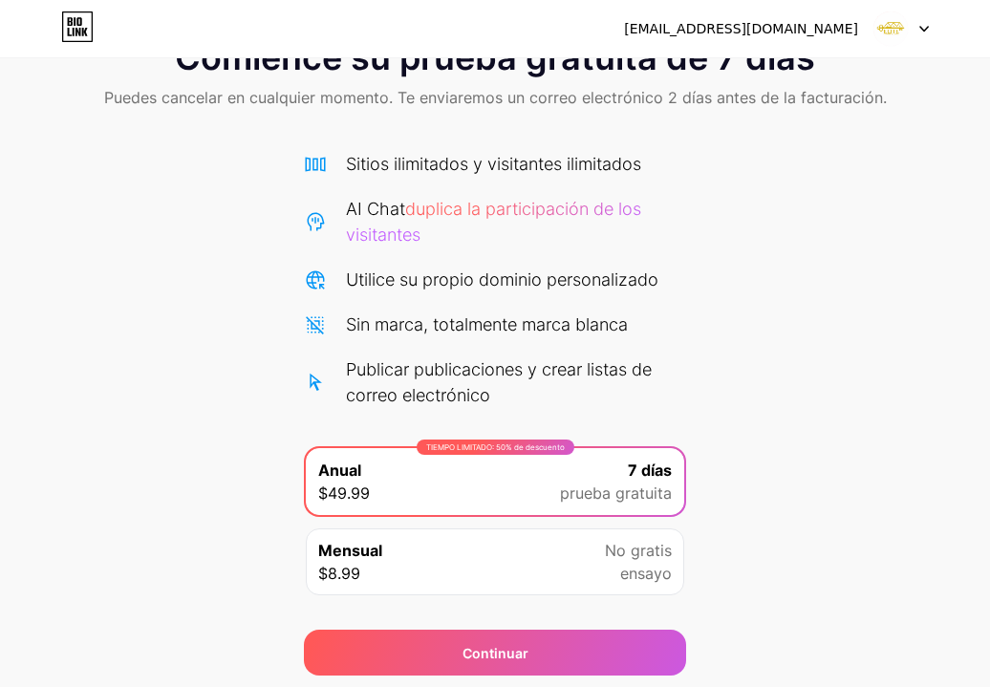
scroll to position [133, 0]
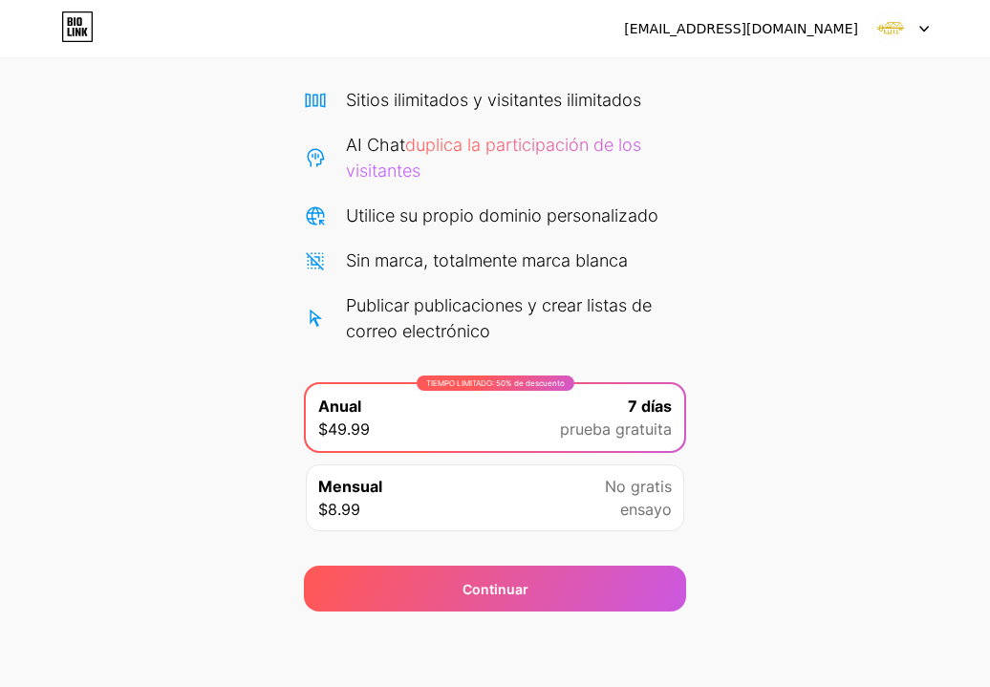
click at [508, 237] on div "Sitios ilimitados y visitantes ilimitados AI Chat duplica la participación de l…" at bounding box center [495, 215] width 382 height 257
click at [402, 147] on font "AI Chat" at bounding box center [375, 145] width 59 height 20
click at [386, 174] on font "duplica la participación de los visitantes" at bounding box center [493, 158] width 295 height 46
click at [432, 227] on div "Utilice su propio dominio personalizado" at bounding box center [502, 216] width 313 height 26
click at [432, 326] on font "Publicar publicaciones y crear listas de correo electrónico" at bounding box center [499, 318] width 306 height 46
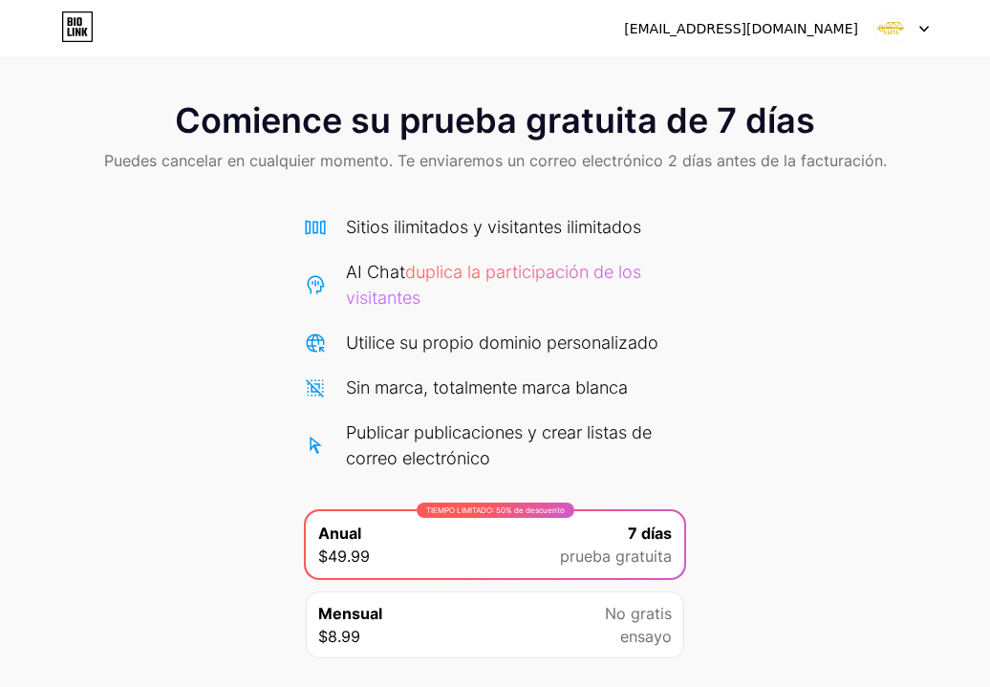
scroll to position [0, 0]
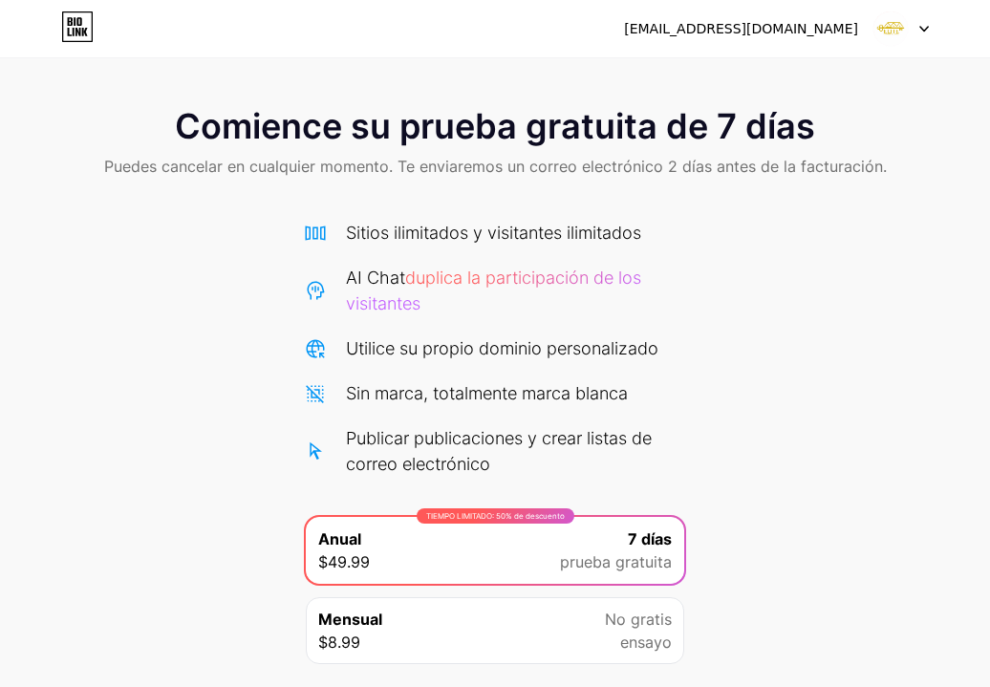
click at [887, 28] on img at bounding box center [891, 29] width 36 height 36
click at [462, 173] on font "Puedes cancelar en cualquier momento. Te enviaremos un correo electrónico 2 día…" at bounding box center [495, 166] width 783 height 19
click at [377, 263] on div "Sitios ilimitados y visitantes ilimitados AI Chat duplica la participación de l…" at bounding box center [495, 348] width 382 height 257
click at [414, 279] on font "duplica la participación de los visitantes" at bounding box center [493, 291] width 295 height 46
drag, startPoint x: 415, startPoint y: 284, endPoint x: 406, endPoint y: 293, distance: 12.9
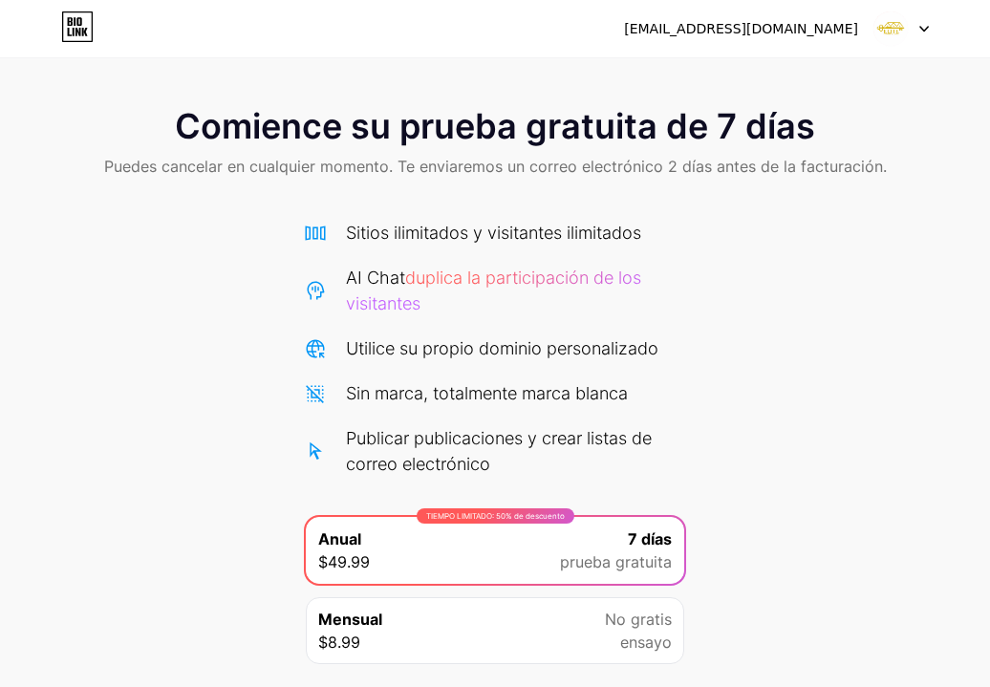
click at [413, 284] on font "duplica la participación de los visitantes" at bounding box center [493, 291] width 295 height 46
drag, startPoint x: 400, startPoint y: 295, endPoint x: 400, endPoint y: 314, distance: 19.1
click at [400, 314] on div "AI Chat duplica la participación de los visitantes" at bounding box center [516, 291] width 340 height 52
click at [400, 315] on div "AI Chat duplica la participación de los visitantes" at bounding box center [516, 291] width 340 height 52
click at [53, 26] on div "[EMAIL_ADDRESS][DOMAIN_NAME] Cerrar sesión" at bounding box center [495, 28] width 990 height 34
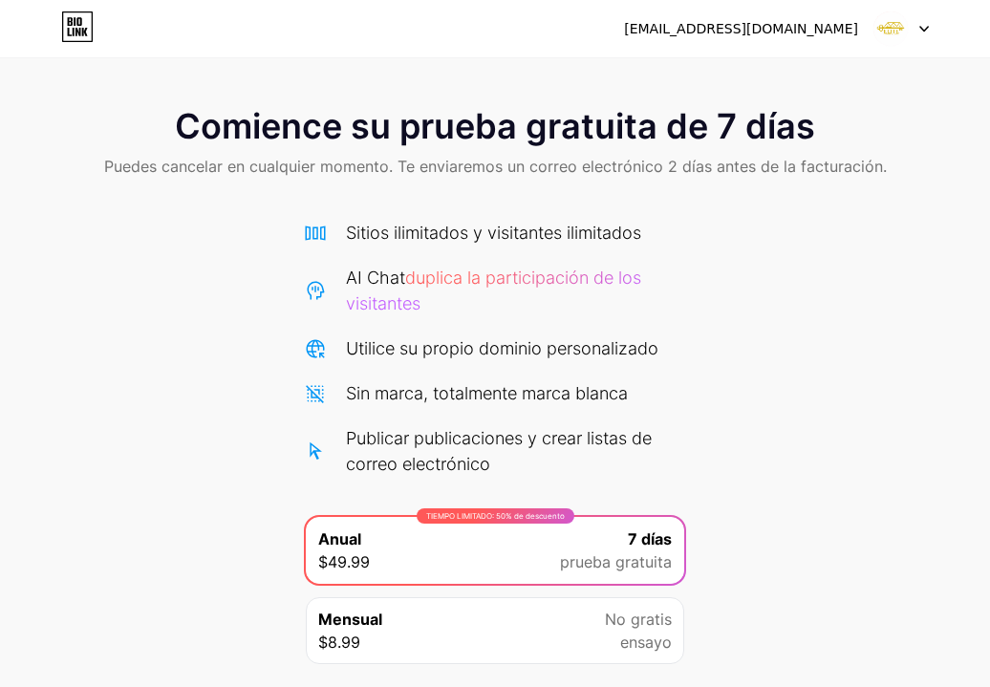
click at [70, 29] on icon at bounding box center [77, 26] width 32 height 31
click at [700, 30] on font "[EMAIL_ADDRESS][DOMAIN_NAME]" at bounding box center [741, 28] width 234 height 15
click at [903, 19] on img at bounding box center [891, 29] width 36 height 36
click at [341, 286] on div "AI Chat duplica la participación de los visitantes" at bounding box center [495, 291] width 382 height 52
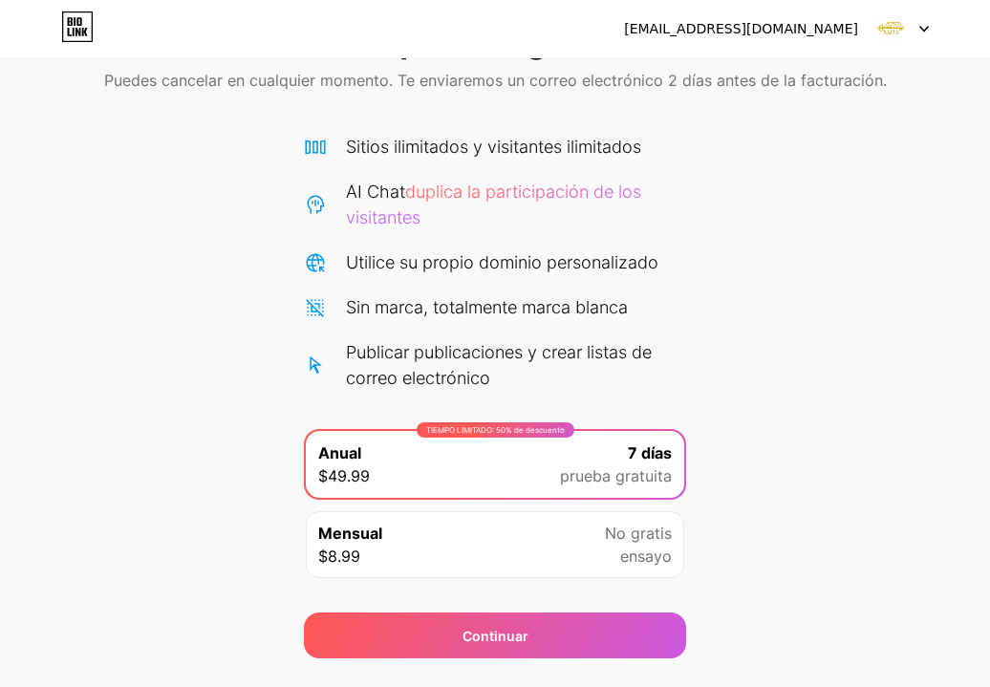
scroll to position [133, 0]
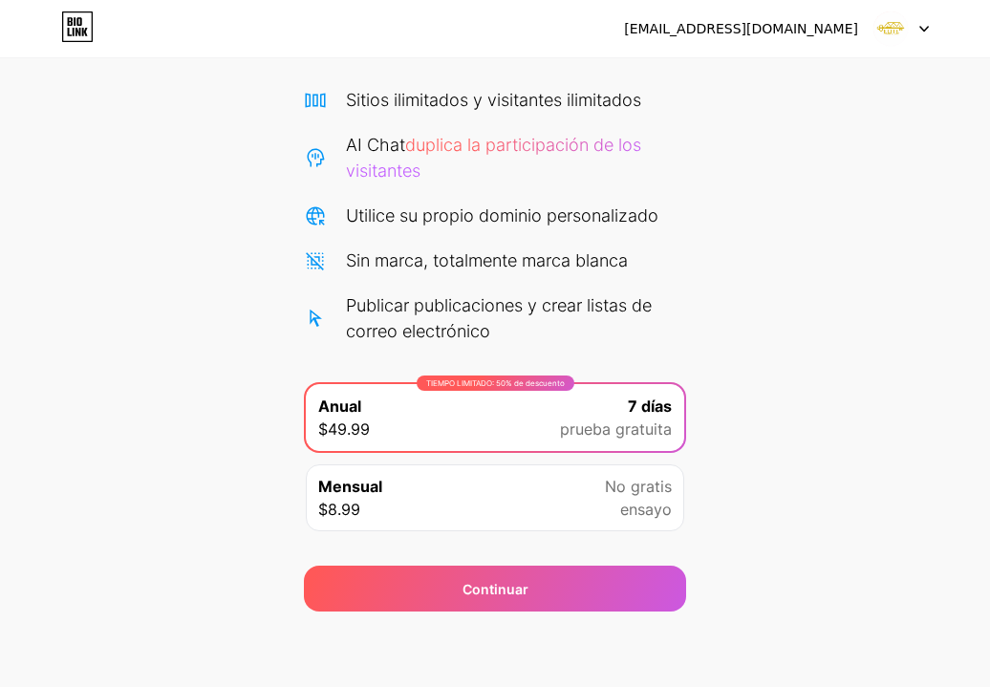
click at [593, 489] on div "Mensual $8.99 No gratis ensayo" at bounding box center [495, 498] width 378 height 67
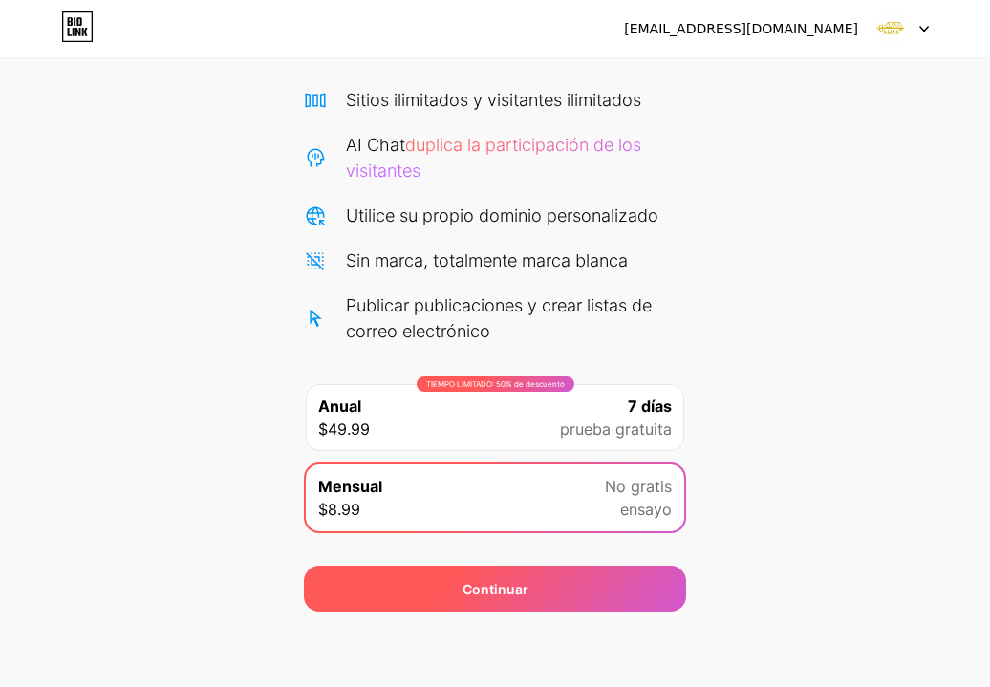
click at [610, 582] on div "Continuar" at bounding box center [495, 589] width 382 height 46
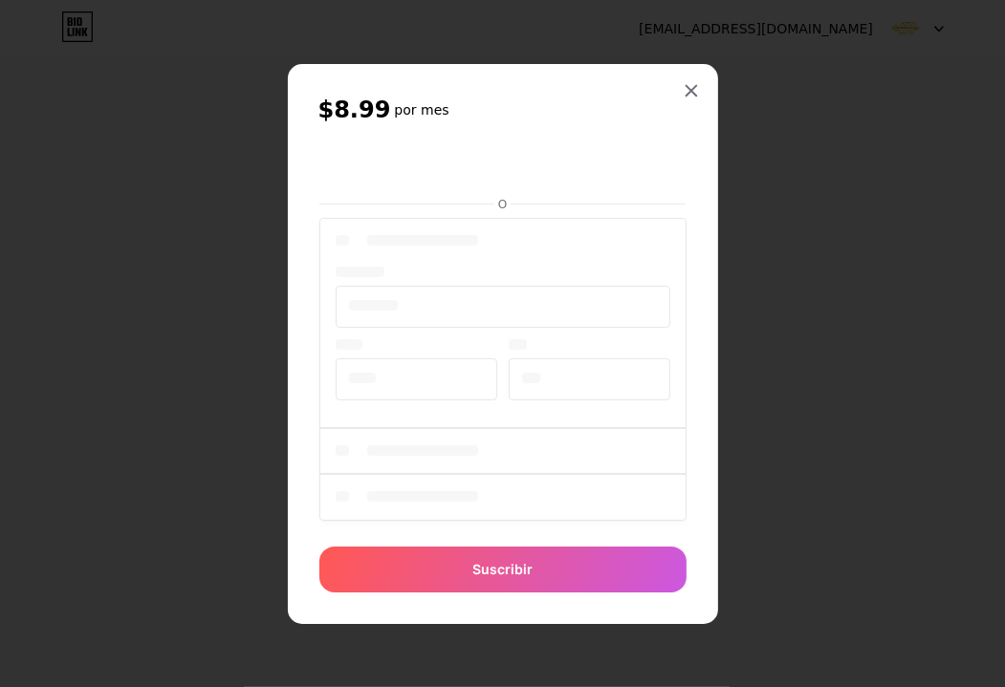
click at [850, 277] on div at bounding box center [502, 343] width 1005 height 687
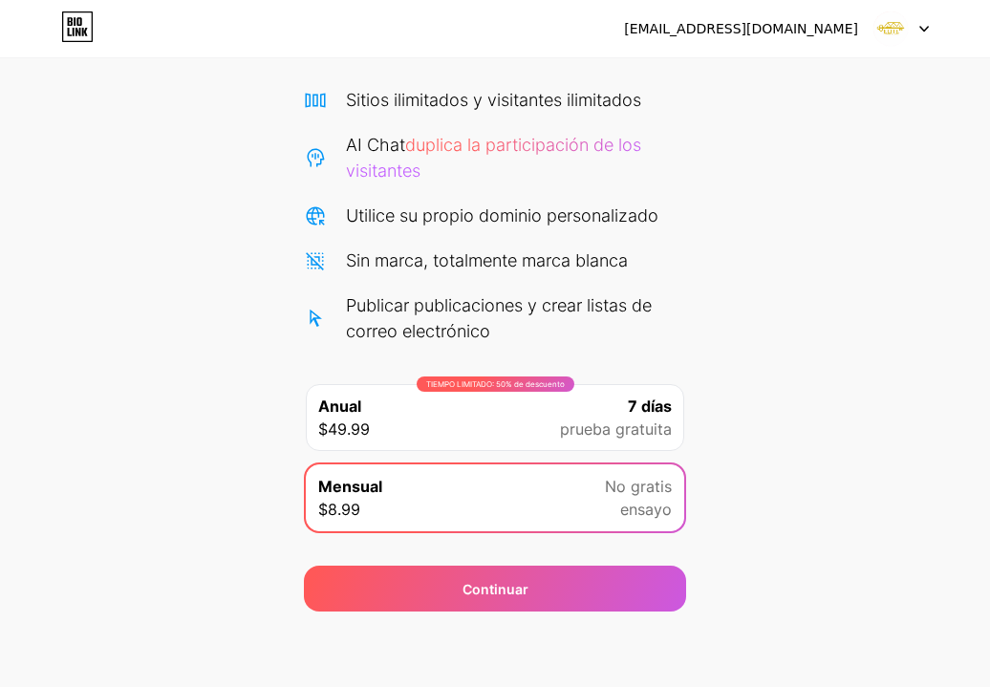
click at [444, 400] on div "TIEMPO LIMITADO: 50% de descuento Anual $49.99 7 días prueba gratuita" at bounding box center [495, 417] width 378 height 67
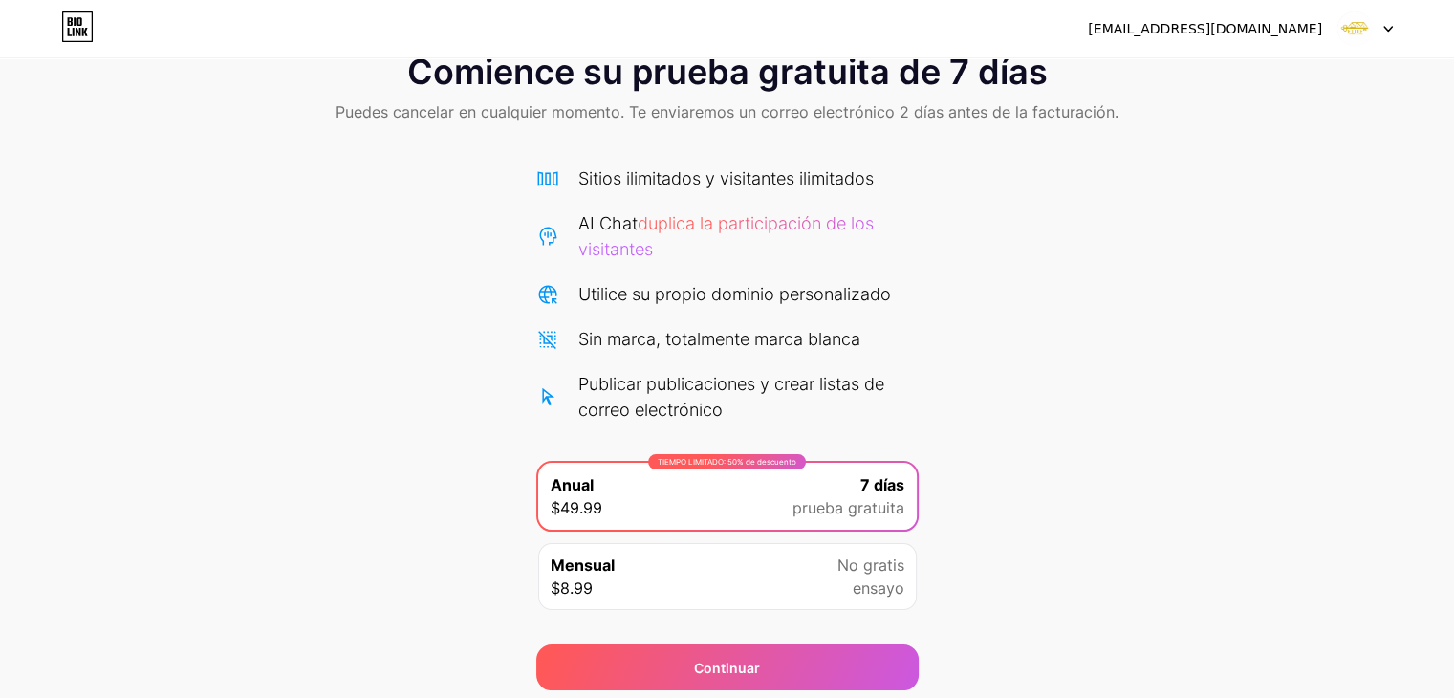
scroll to position [0, 0]
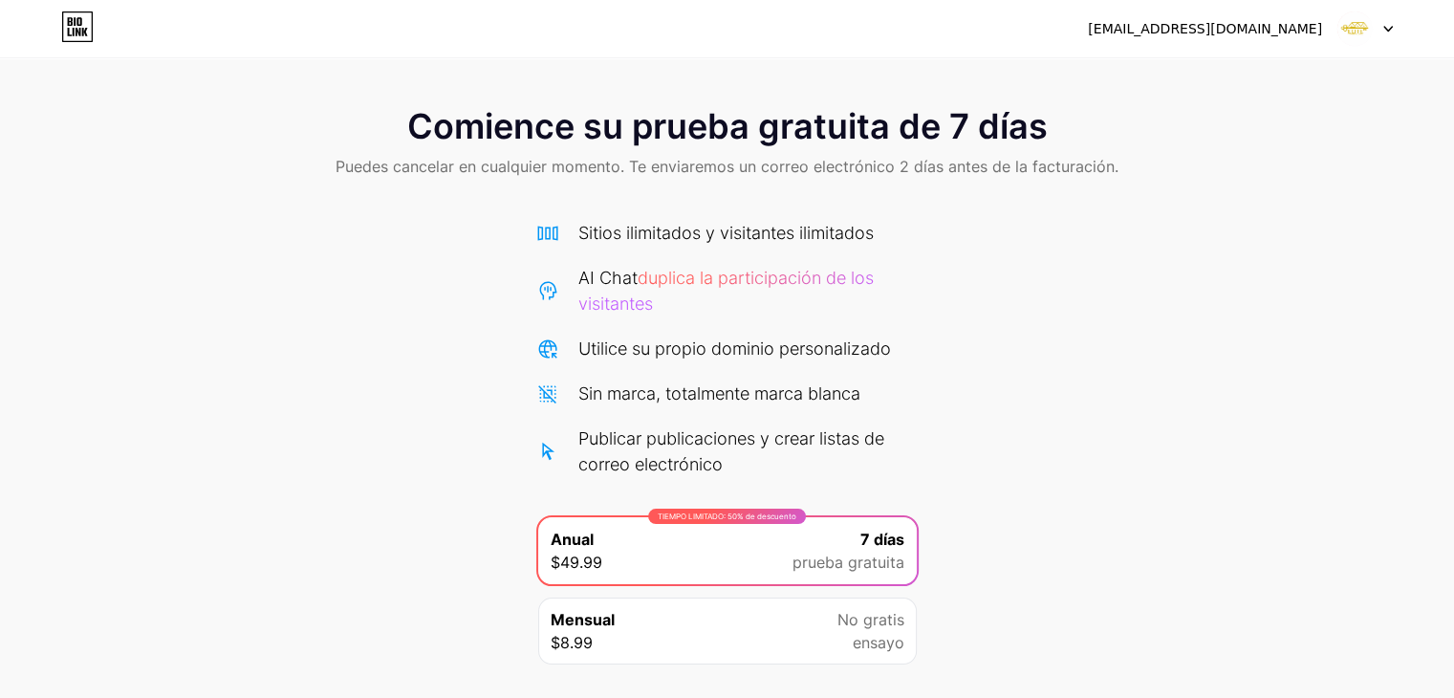
click at [989, 34] on font "[EMAIL_ADDRESS][DOMAIN_NAME]" at bounding box center [1205, 28] width 234 height 15
click at [989, 28] on div "[EMAIL_ADDRESS][DOMAIN_NAME]" at bounding box center [1240, 28] width 305 height 34
click at [989, 34] on img at bounding box center [1354, 29] width 36 height 36
click at [989, 230] on div "Comience su prueba gratuita de 7 días Puedes cancelar en cualquier momento. Te …" at bounding box center [727, 416] width 1454 height 657
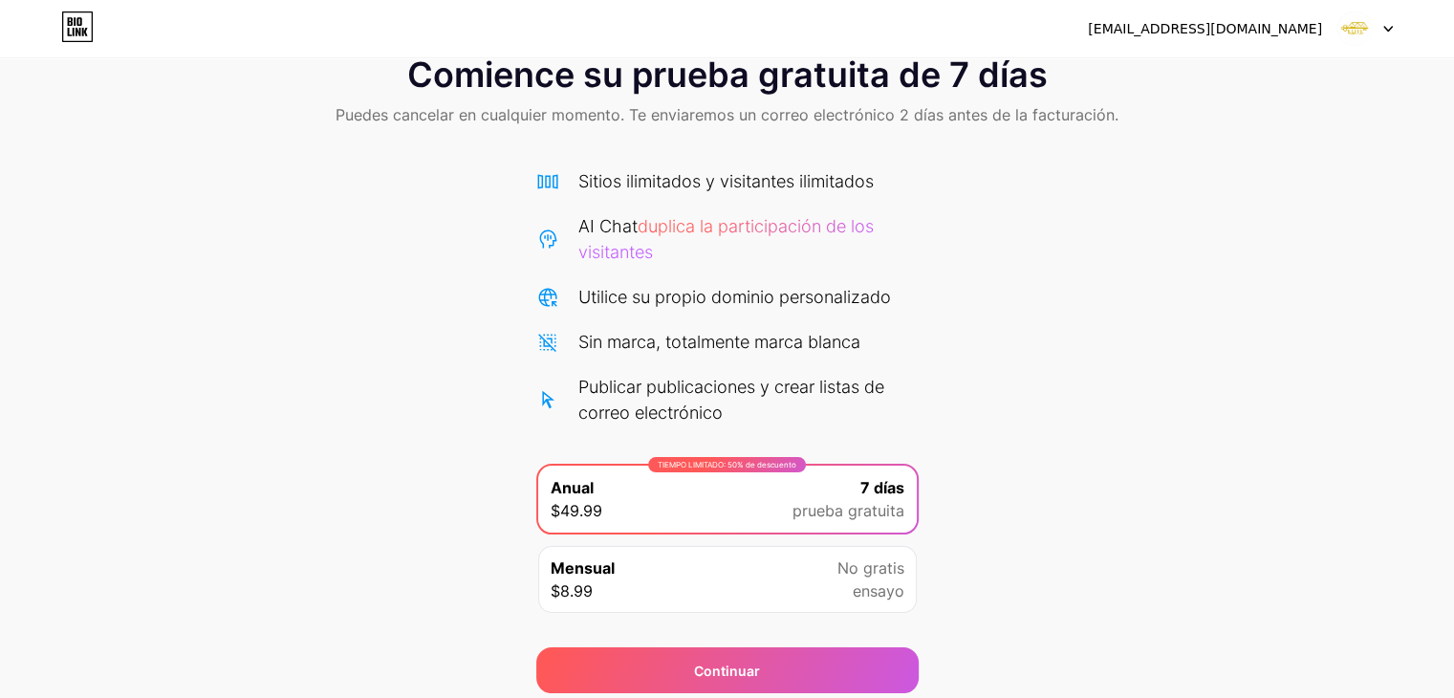
scroll to position [122, 0]
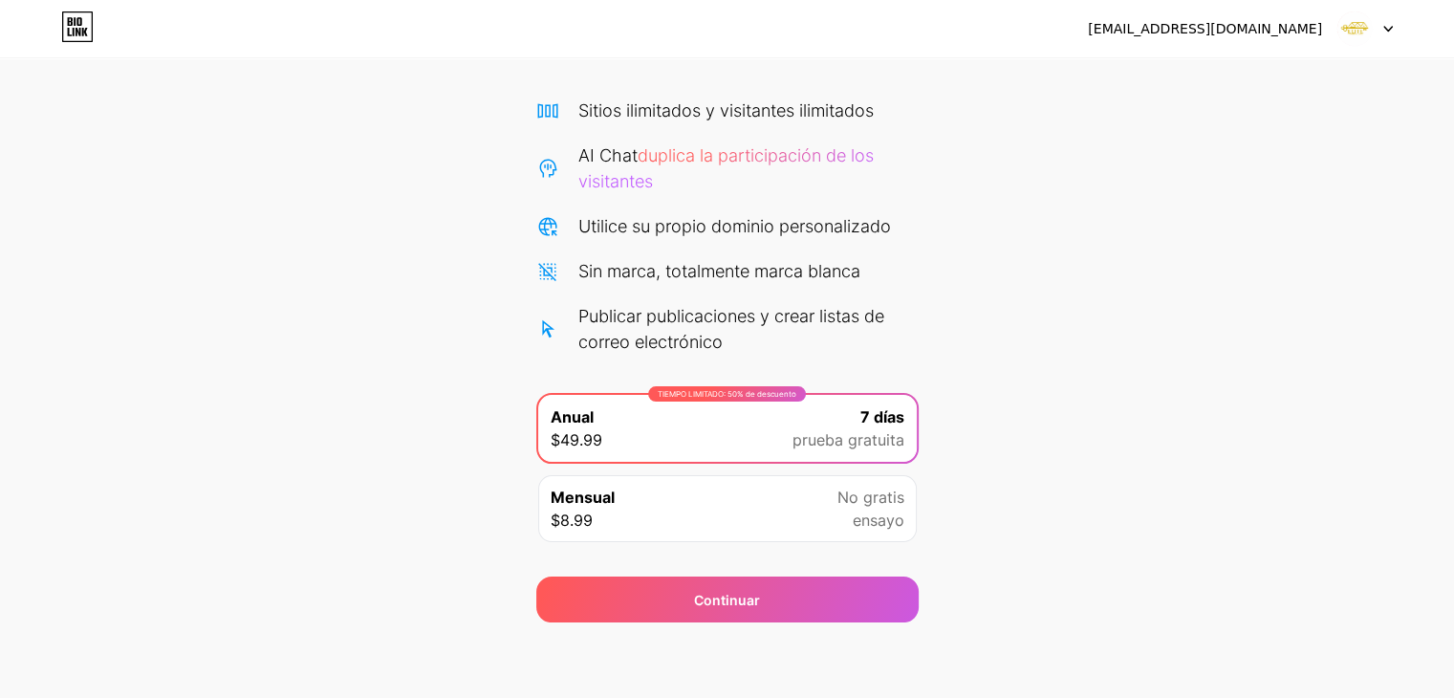
click at [89, 28] on icon at bounding box center [77, 26] width 32 height 31
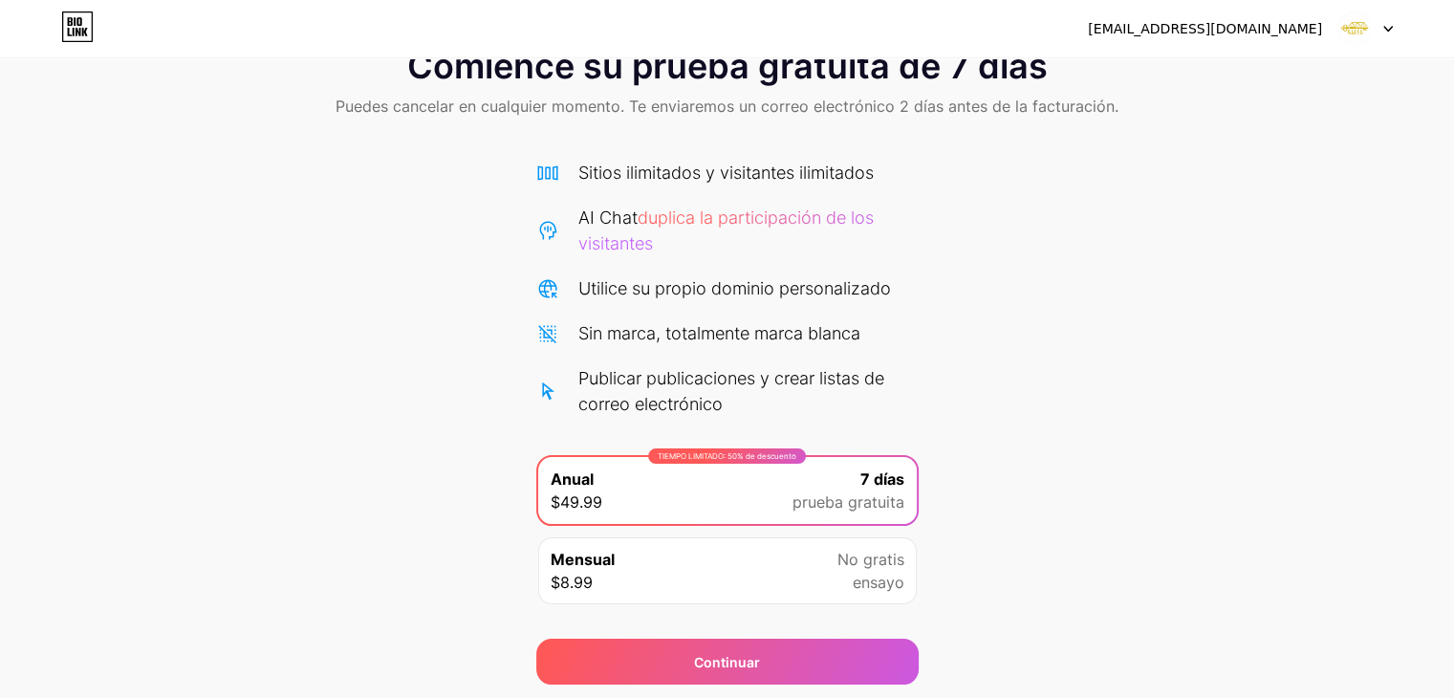
scroll to position [122, 0]
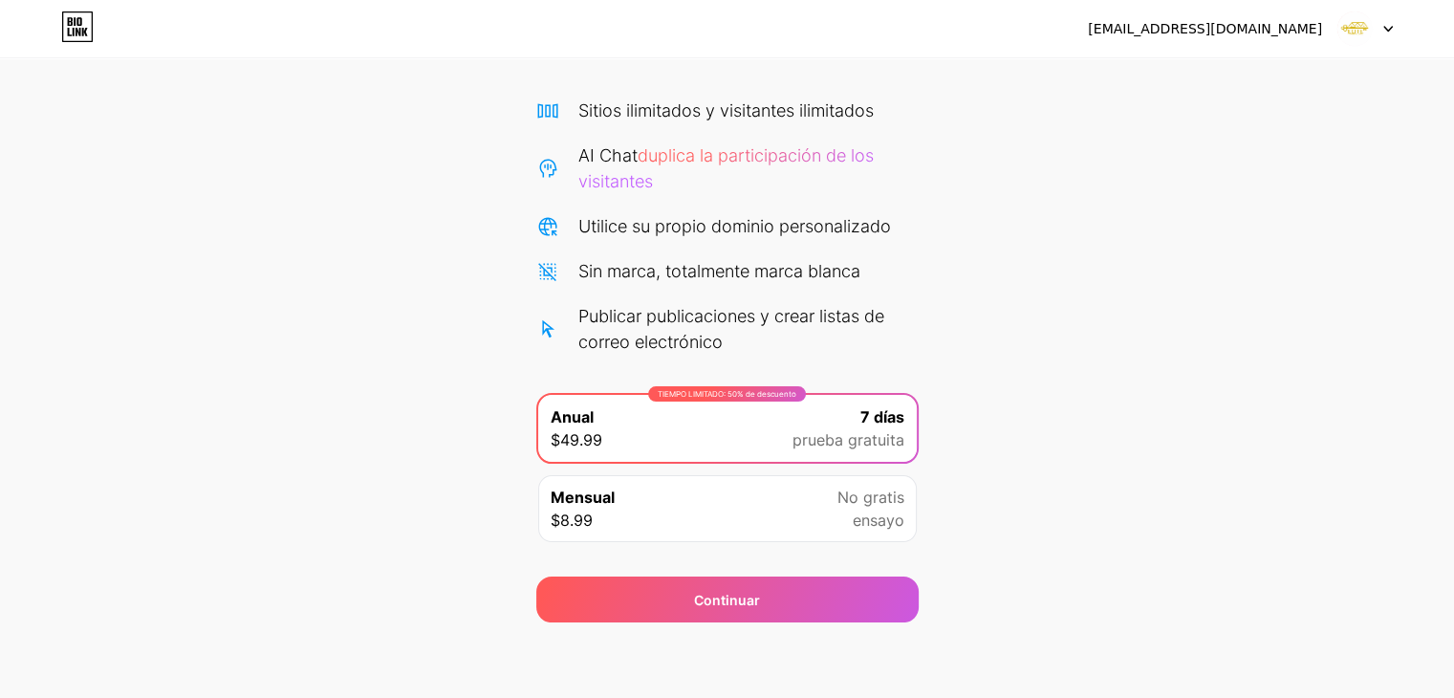
click at [817, 353] on div "Publicar publicaciones y crear listas de correo electrónico" at bounding box center [748, 329] width 340 height 52
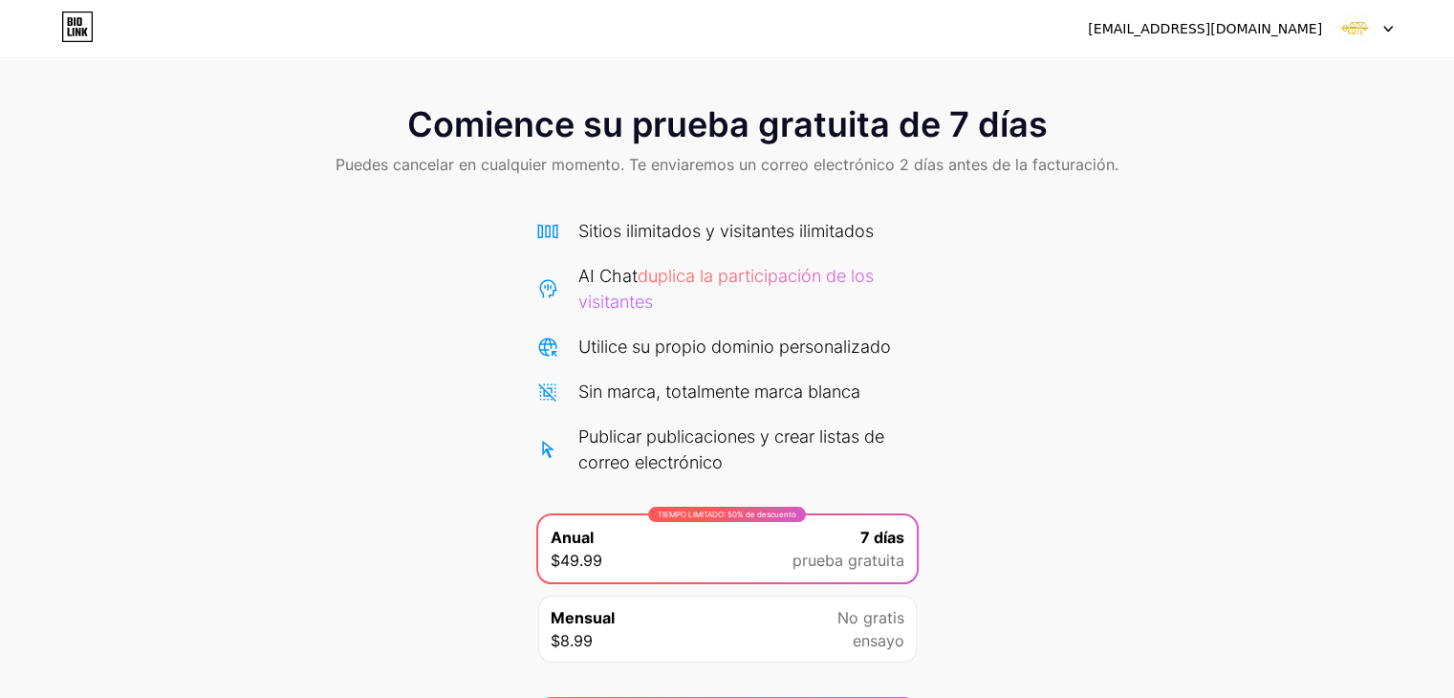
scroll to position [0, 0]
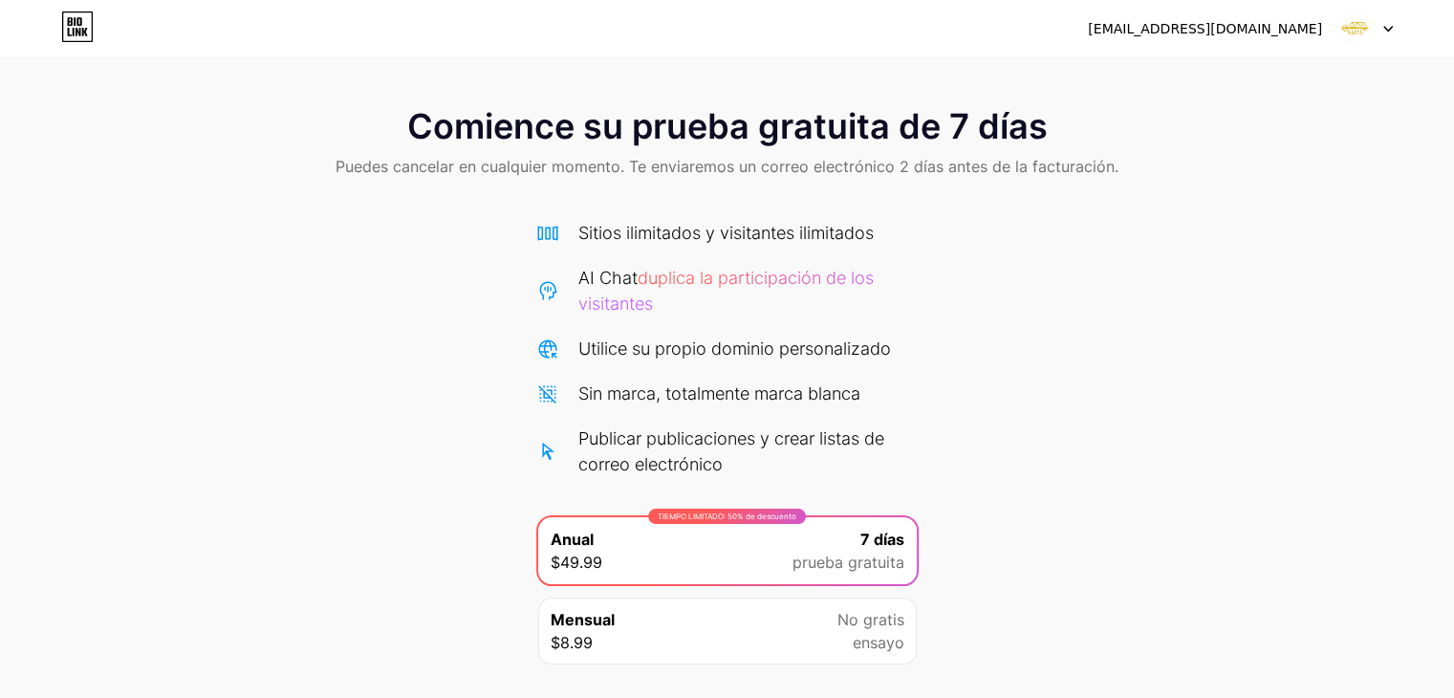
click at [989, 25] on font "[EMAIL_ADDRESS][DOMAIN_NAME]" at bounding box center [1205, 28] width 234 height 15
click at [989, 29] on img at bounding box center [1354, 29] width 36 height 36
click at [989, 93] on li "Cerrar sesión" at bounding box center [1273, 79] width 237 height 52
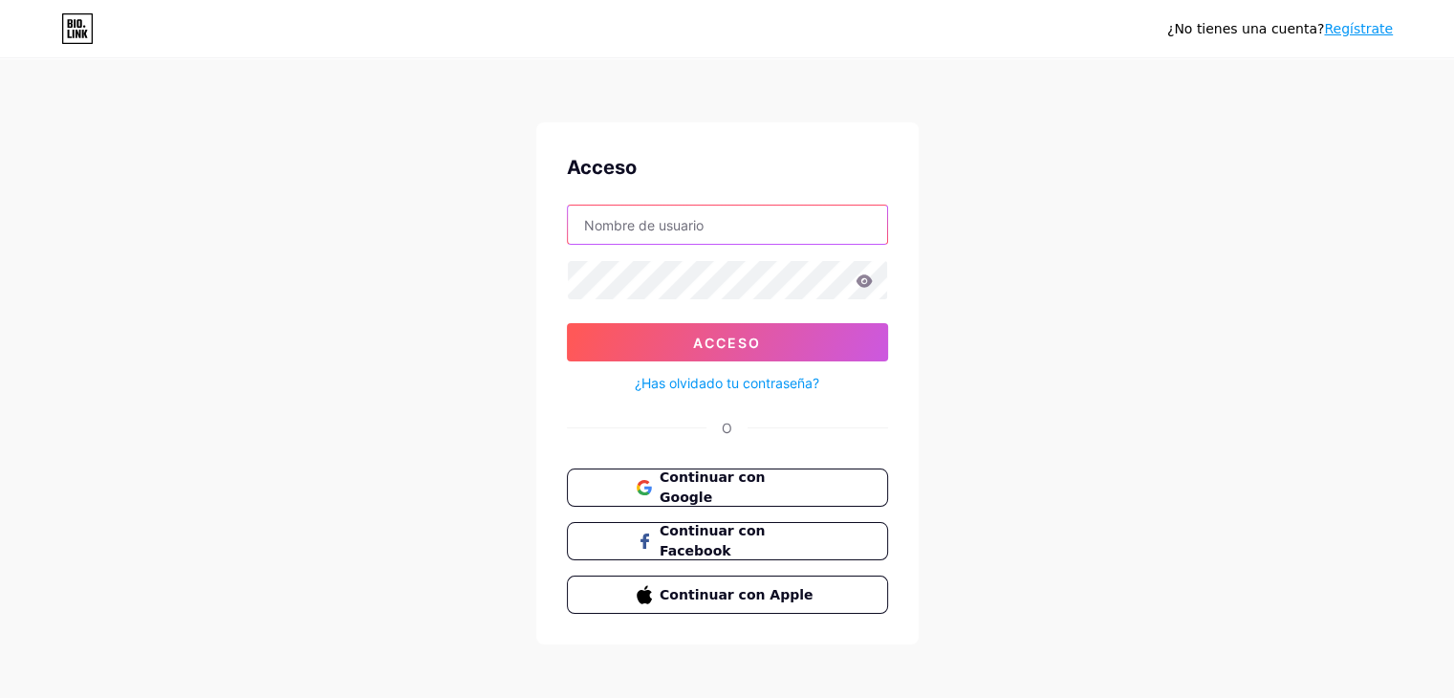
type input "[EMAIL_ADDRESS][DOMAIN_NAME]"
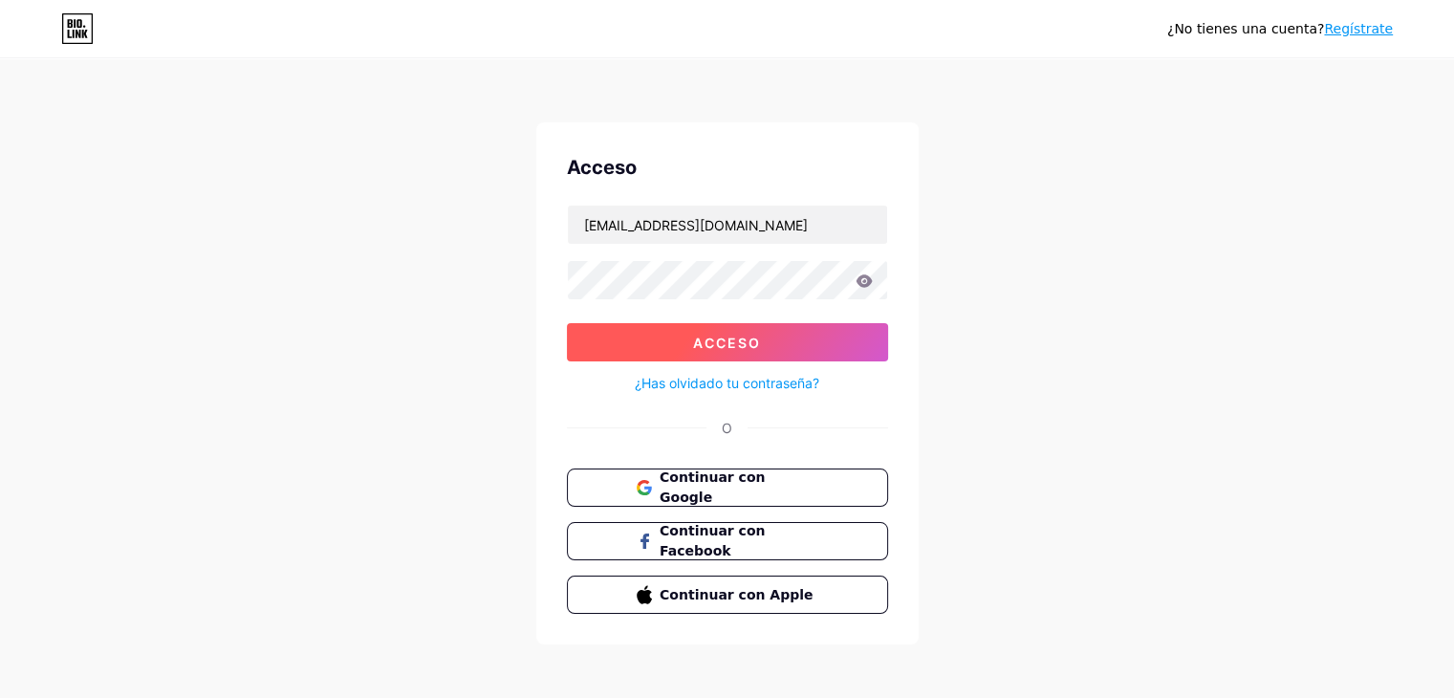
click at [878, 341] on button "Acceso" at bounding box center [727, 342] width 321 height 38
